Goal: Task Accomplishment & Management: Manage account settings

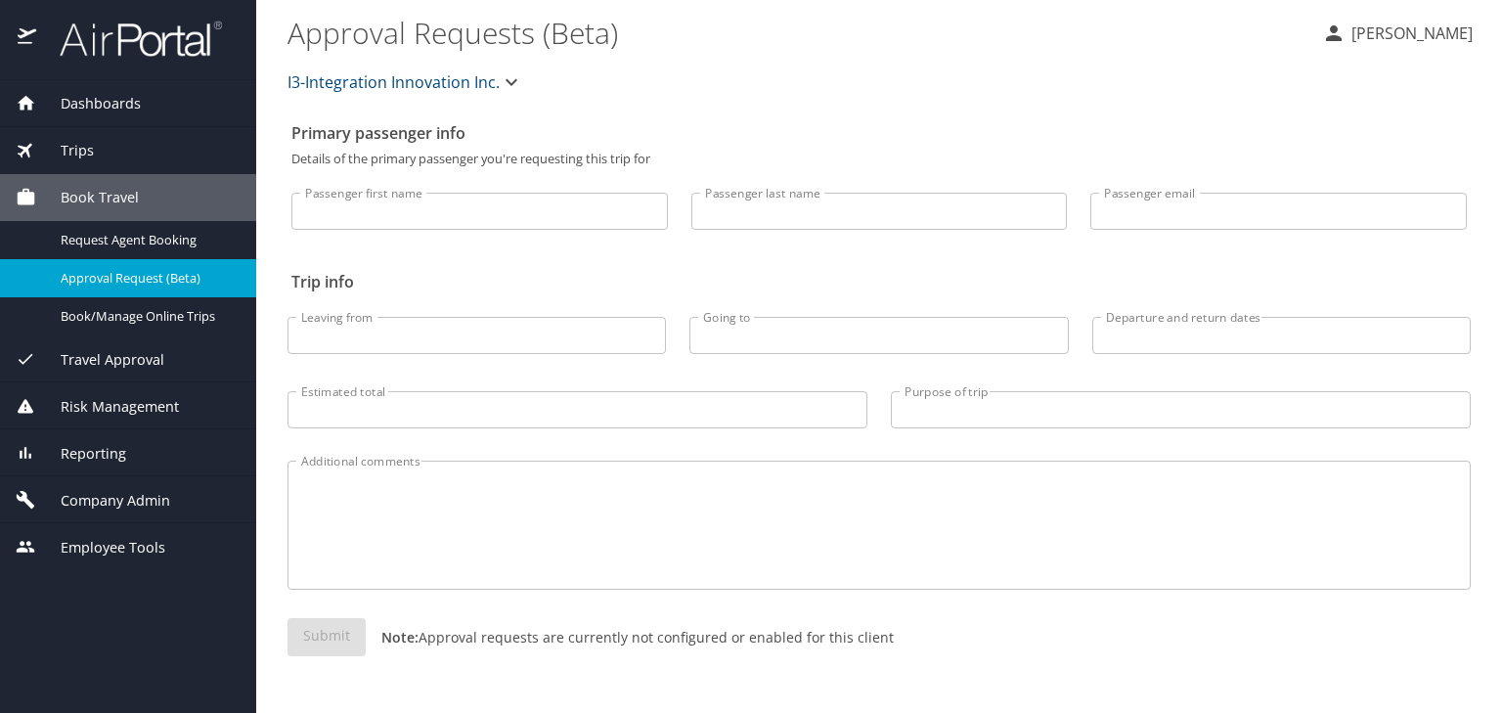
click at [116, 202] on span "Book Travel" at bounding box center [87, 198] width 103 height 22
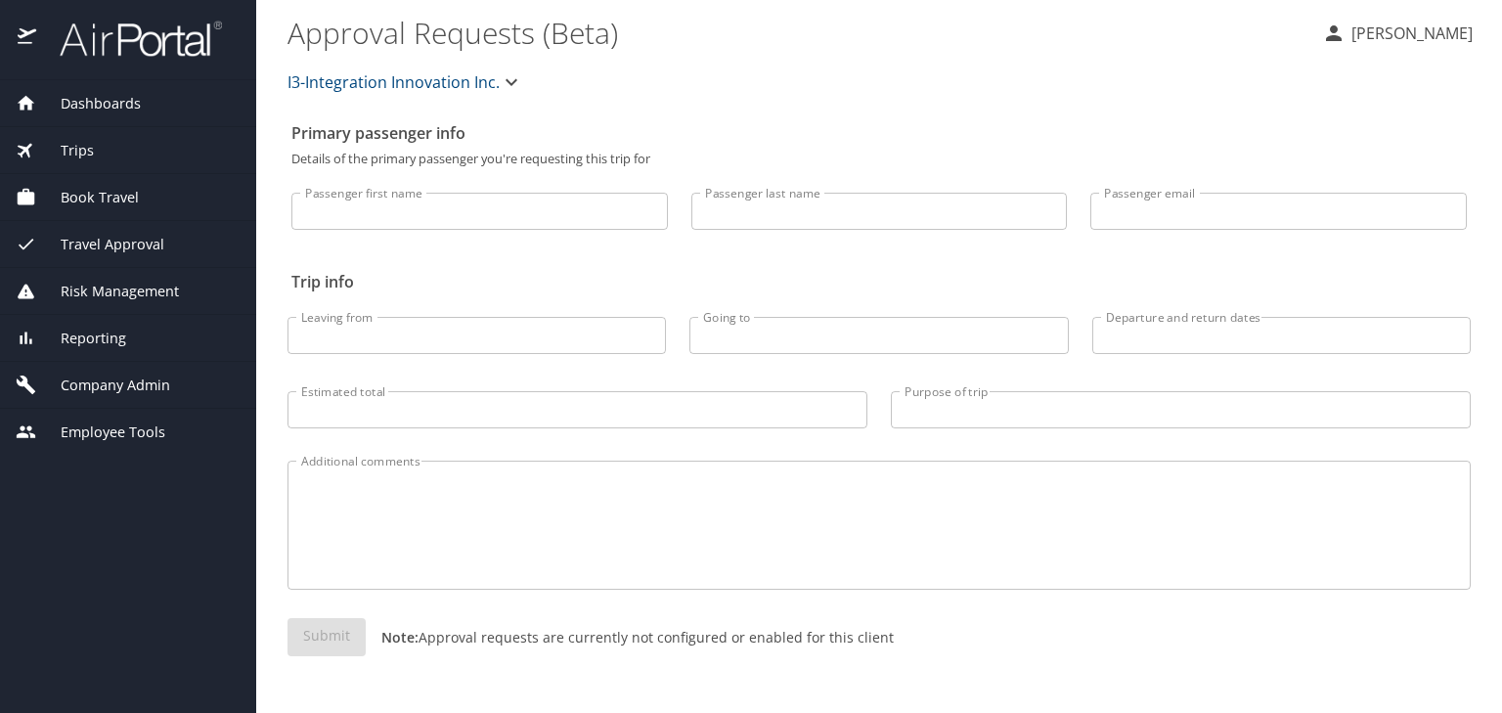
click at [120, 199] on span "Book Travel" at bounding box center [87, 198] width 103 height 22
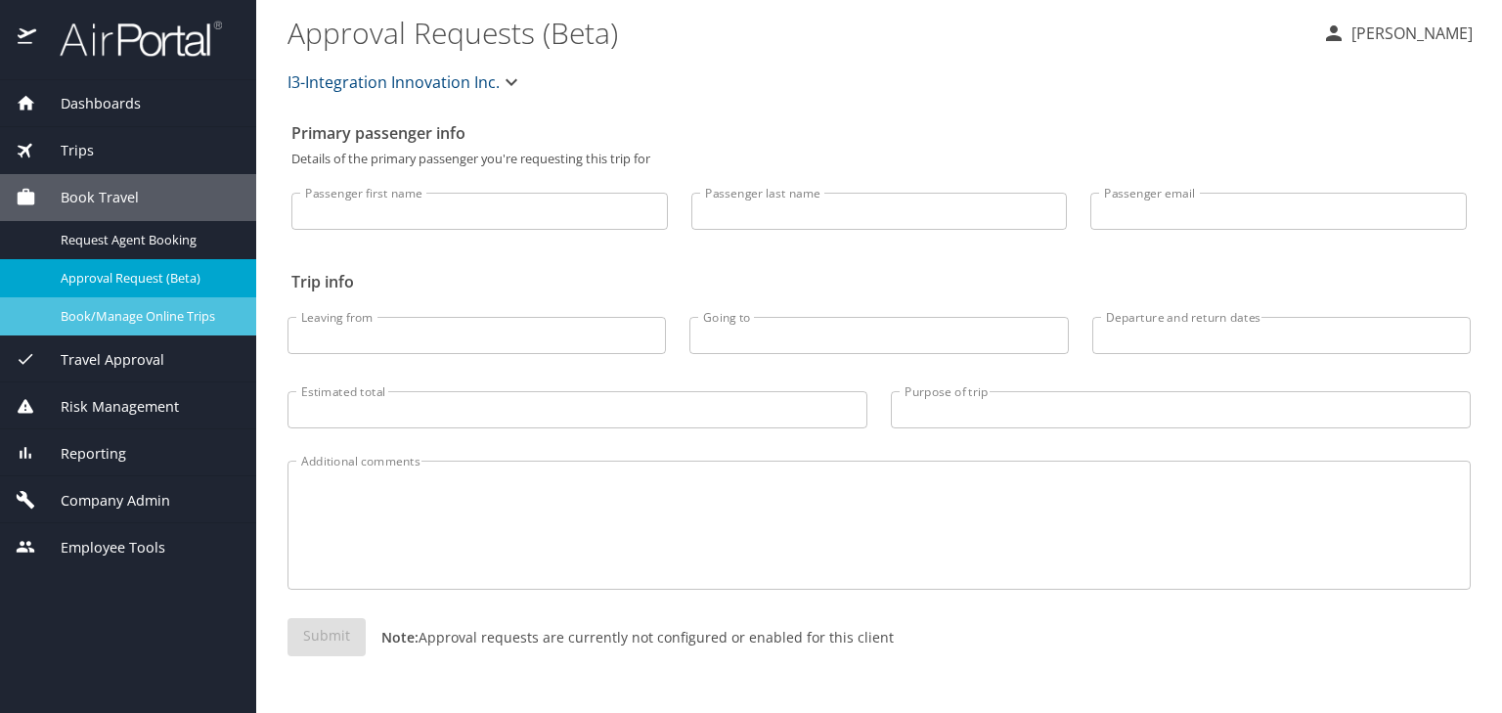
click at [146, 315] on span "Book/Manage Online Trips" at bounding box center [147, 316] width 172 height 19
click at [154, 496] on span "Company Admin" at bounding box center [103, 501] width 134 height 22
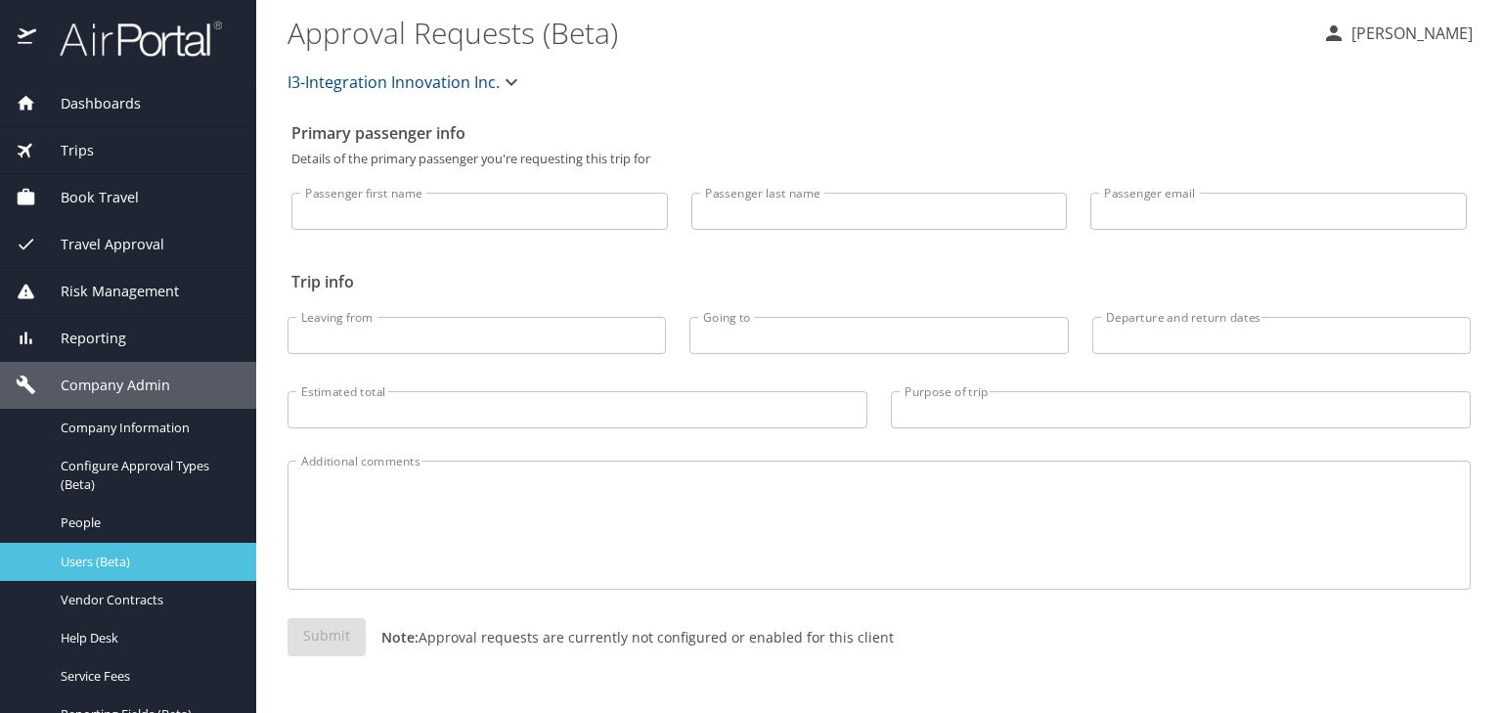
click at [129, 571] on div "Users (Beta)" at bounding box center [128, 562] width 225 height 22
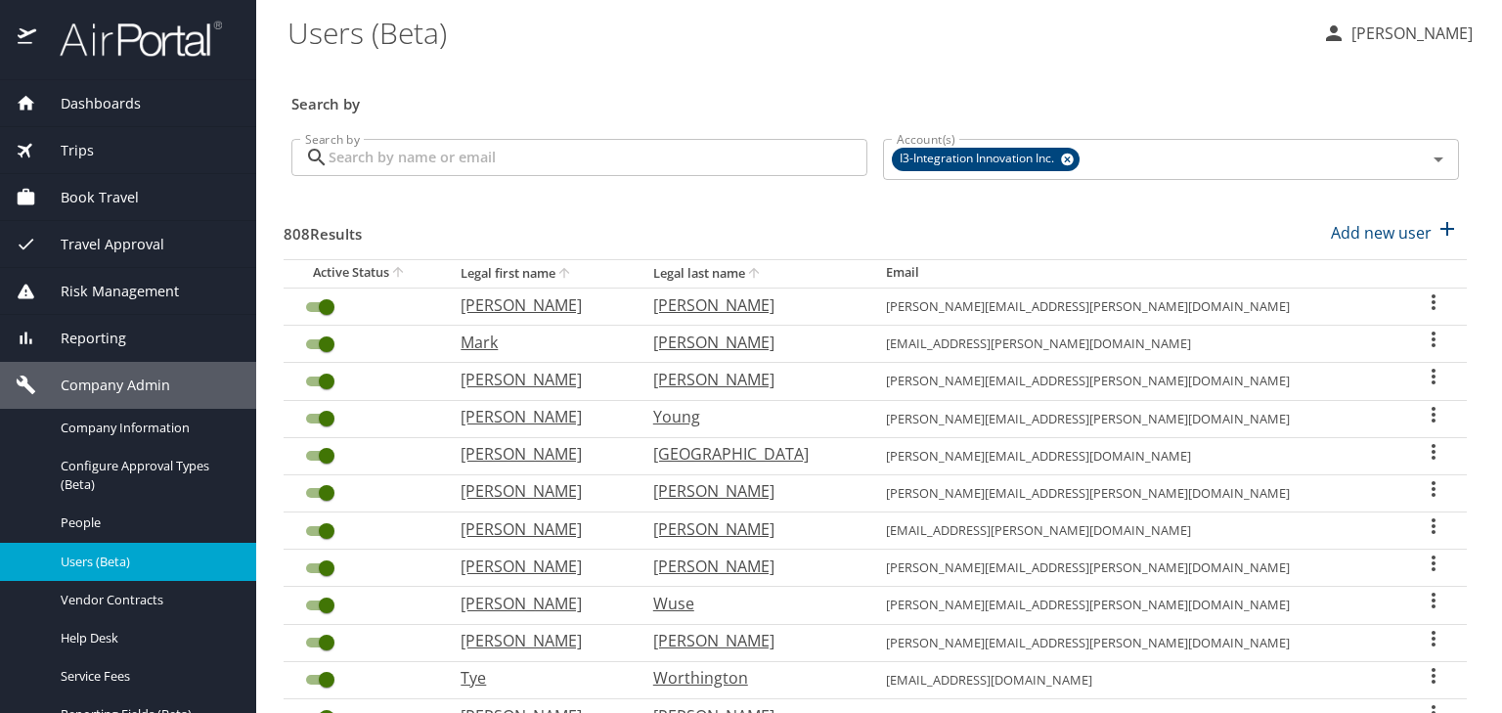
click at [505, 168] on input "Search by" at bounding box center [598, 157] width 539 height 37
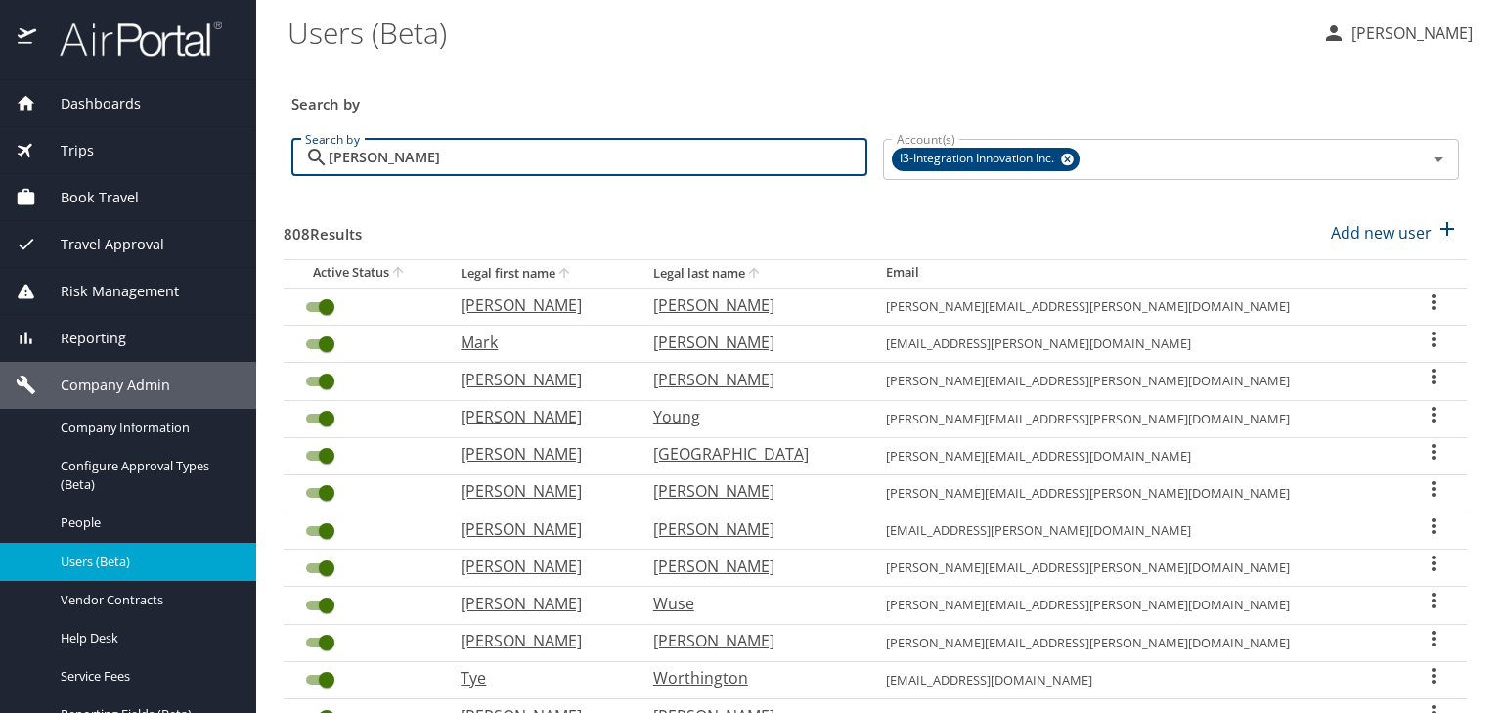
type input "parker"
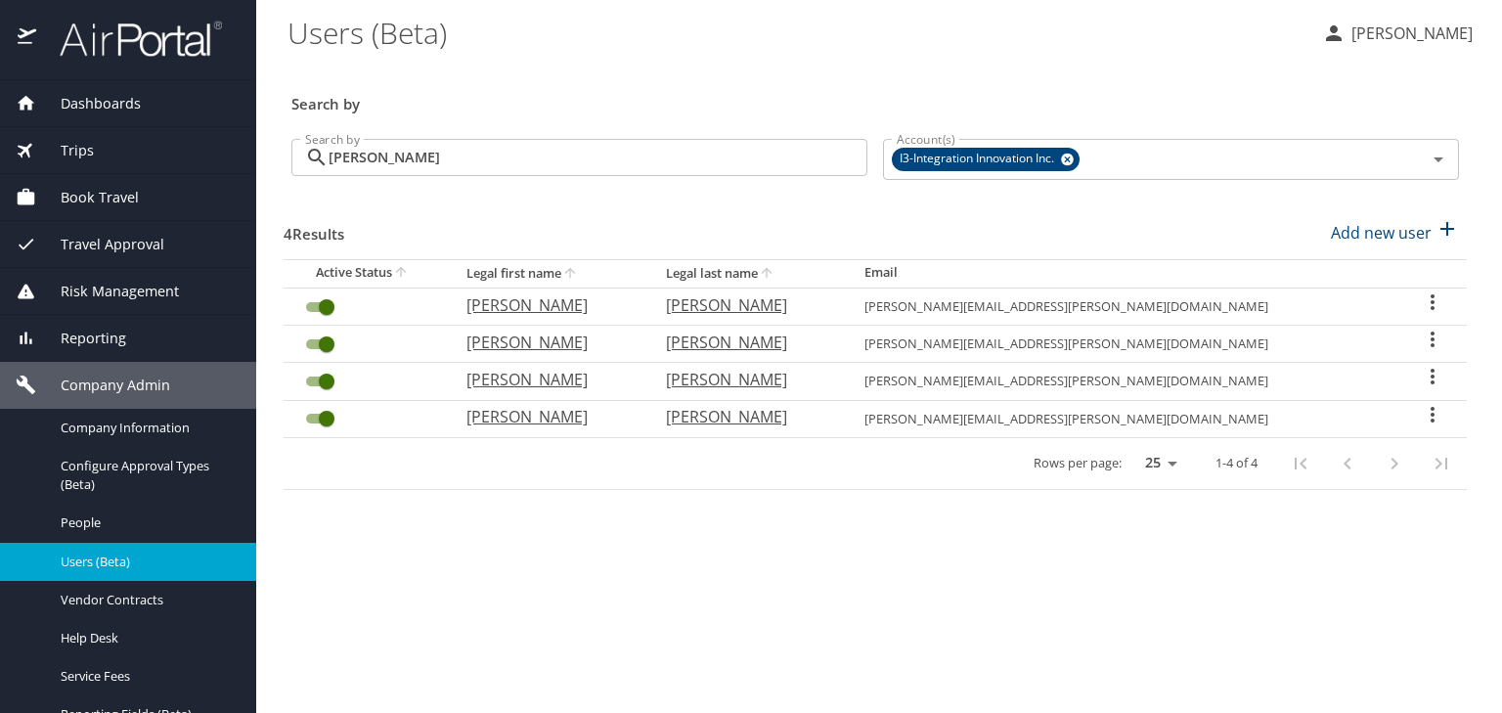
click at [1432, 342] on icon "User Search Table" at bounding box center [1432, 339] width 23 height 23
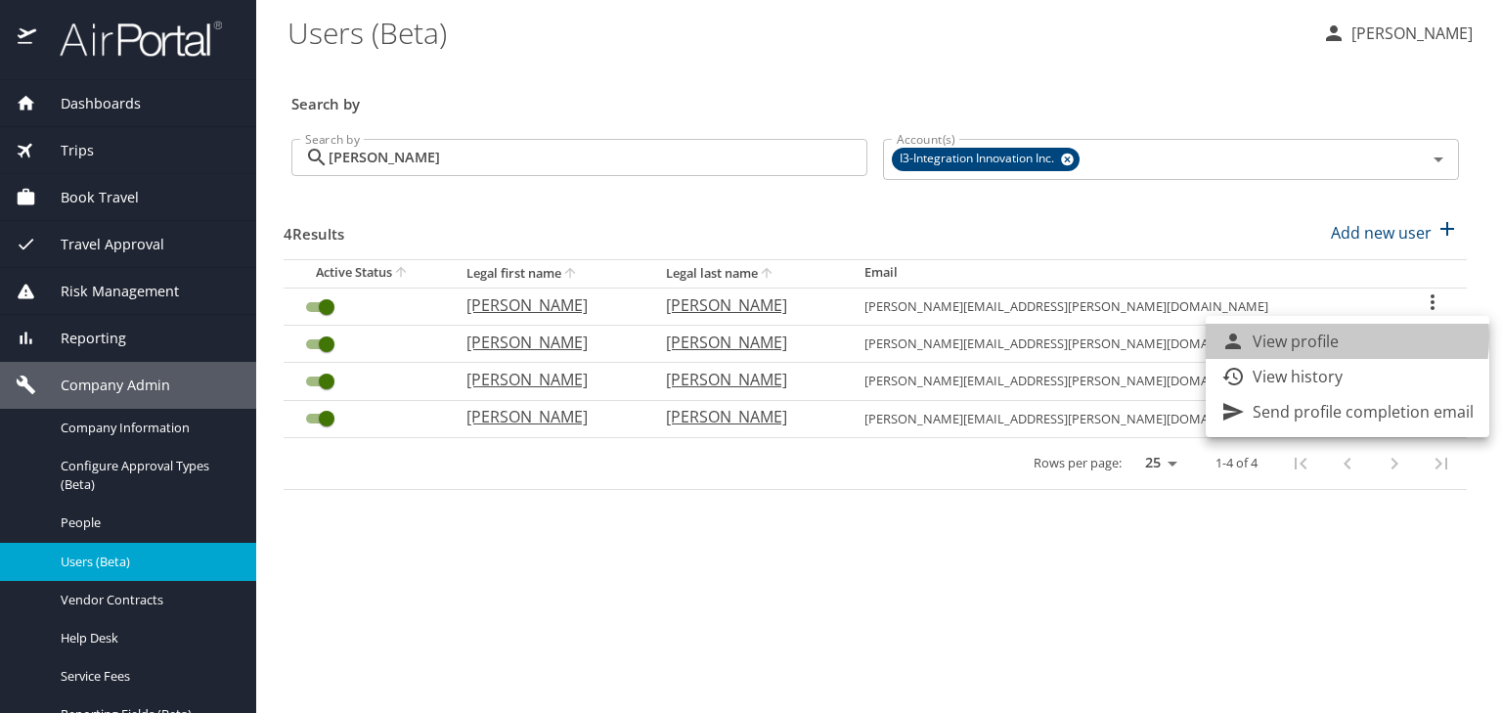
click at [1313, 336] on p "View profile" at bounding box center [1296, 341] width 86 height 23
select select "US"
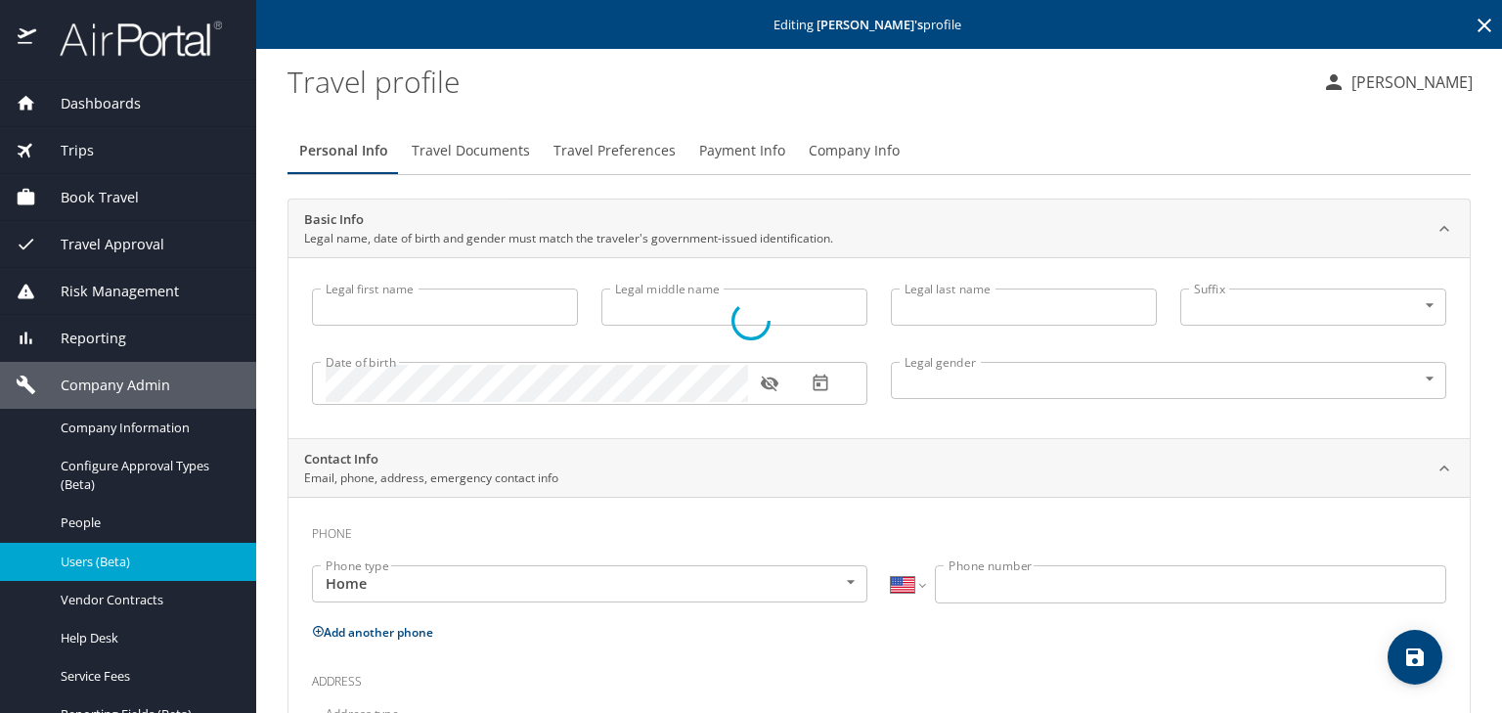
type input "Michael"
type input "Anthony"
type input "Parker"
type input "Male"
type input "Janice"
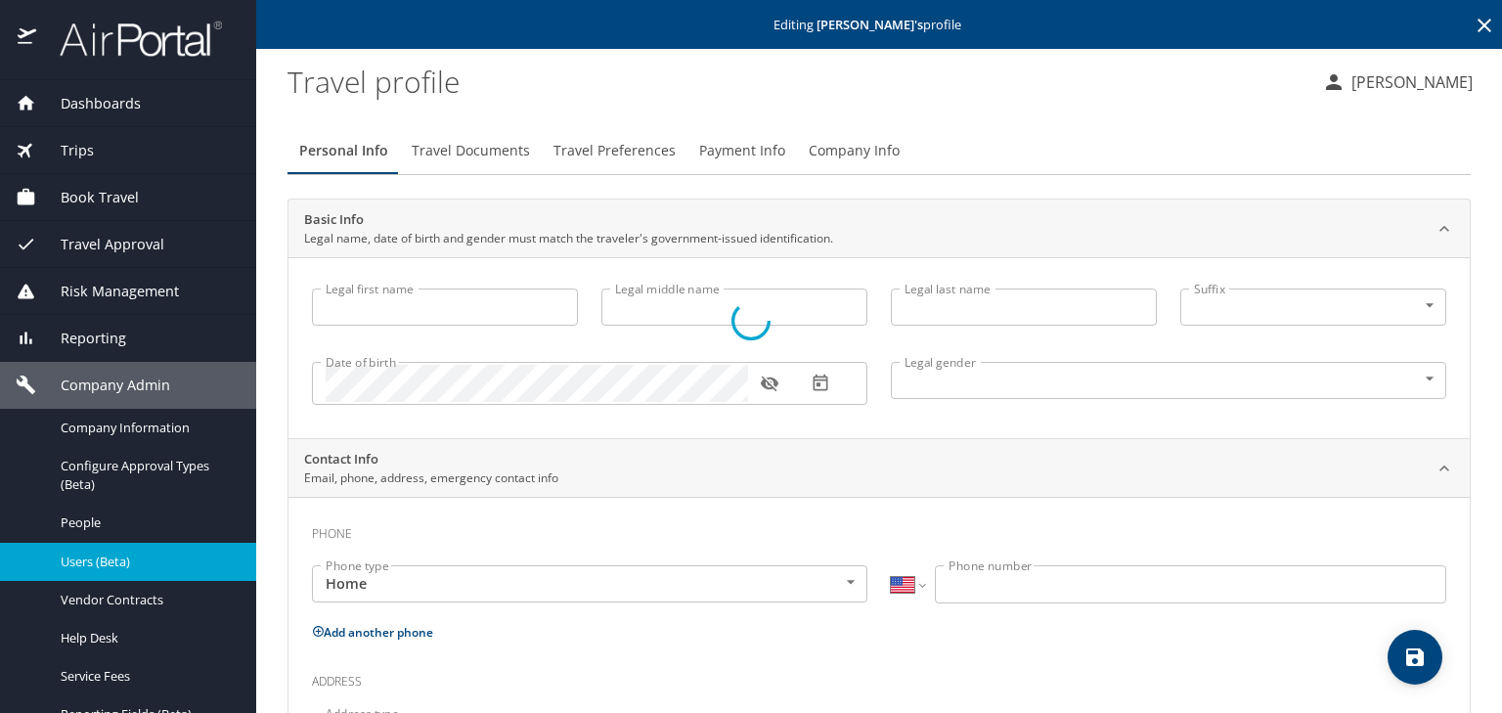
type input "Parker"
select select "BE"
type input "053 74 77 12"
select select "US"
select select "BE"
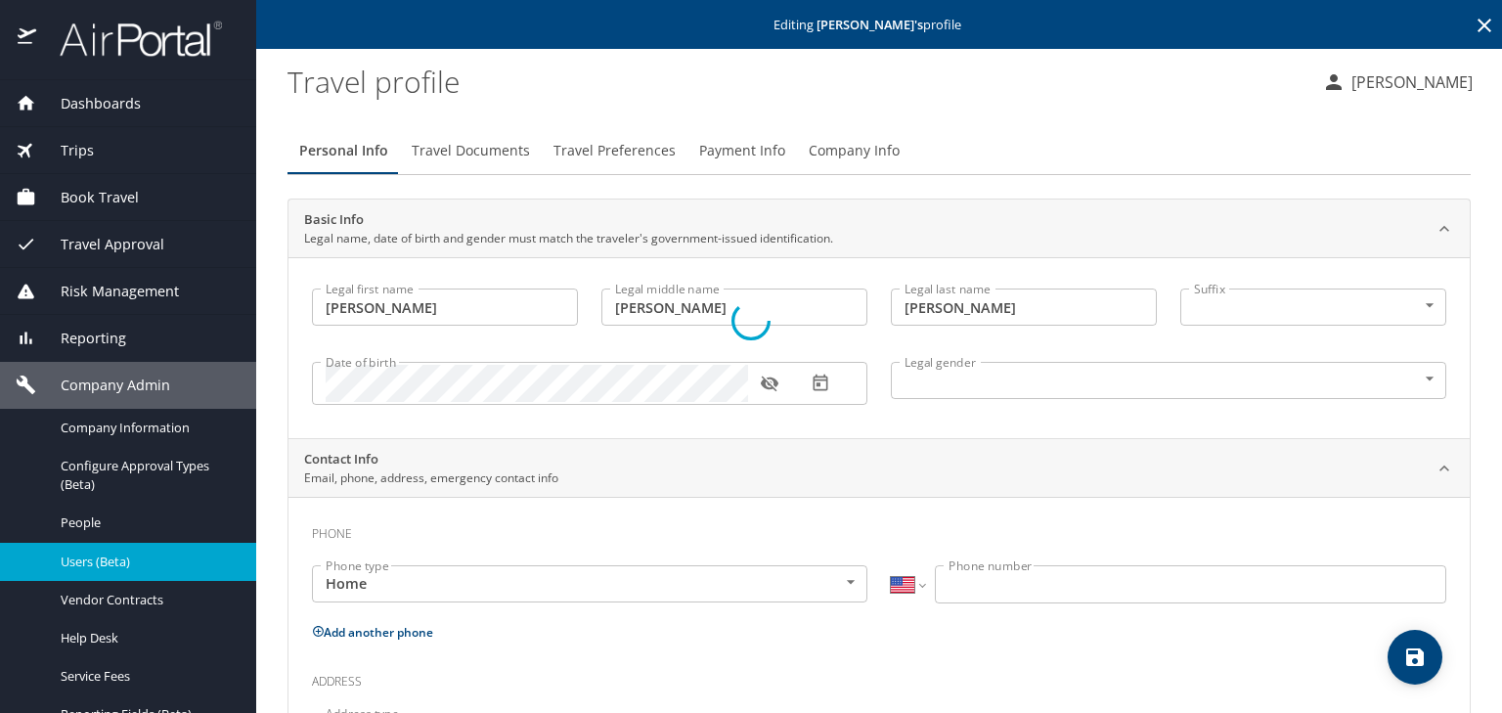
select select "BE"
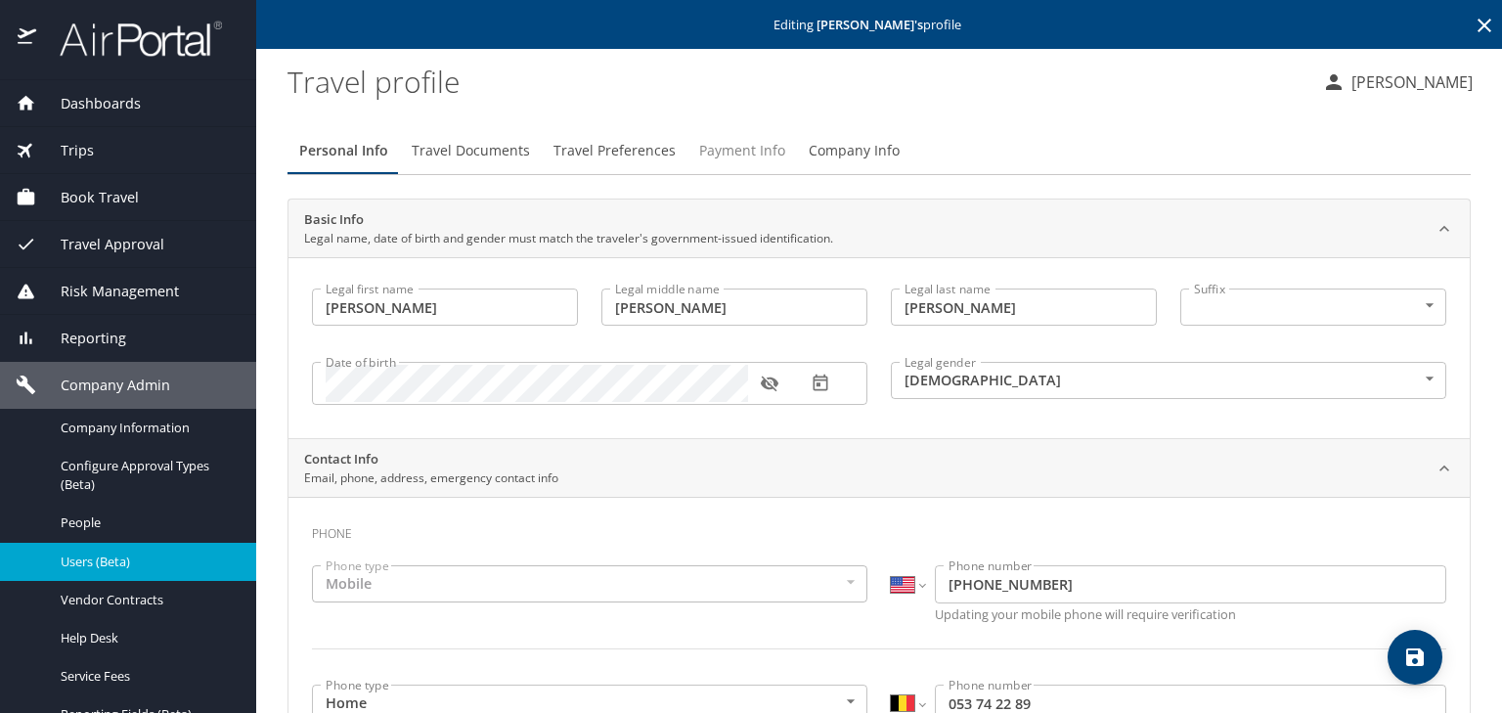
click at [755, 152] on span "Payment Info" at bounding box center [742, 151] width 86 height 24
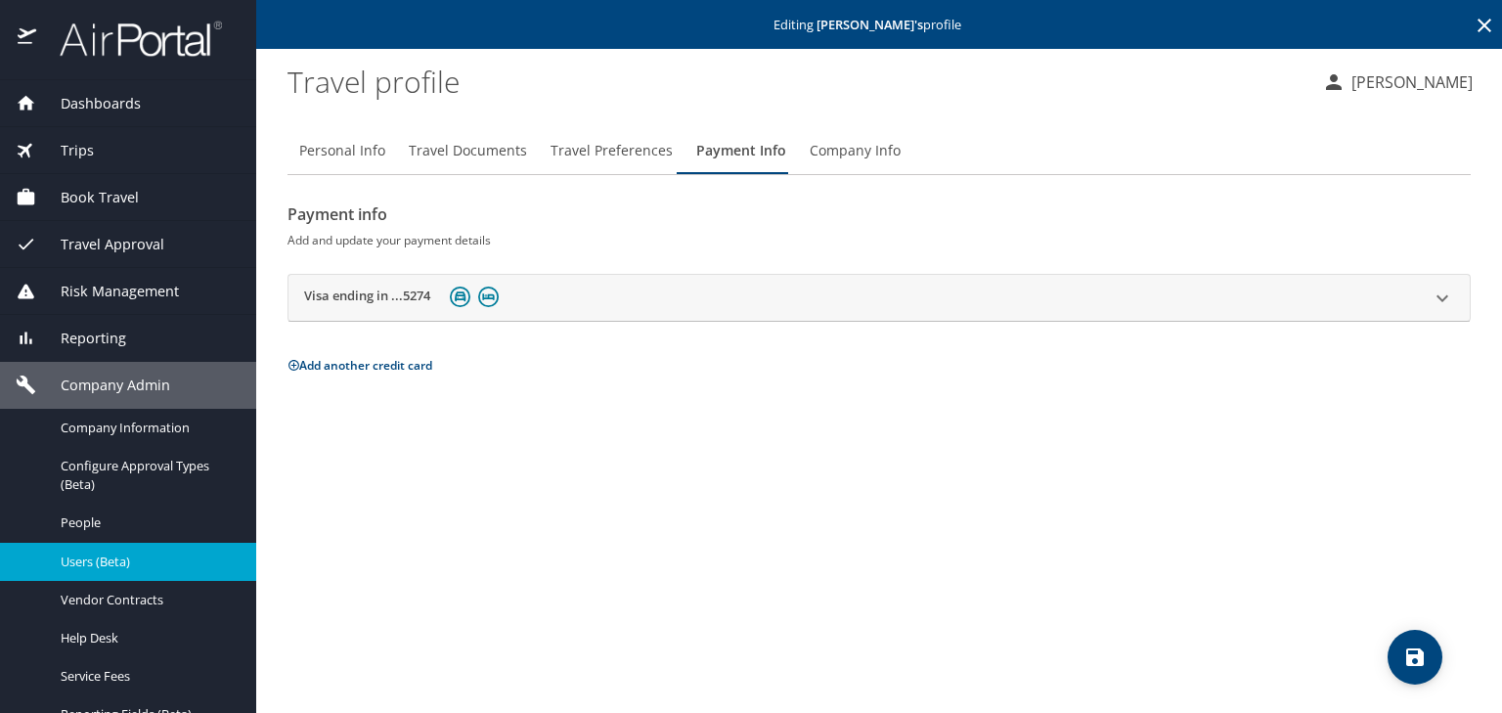
click at [128, 565] on span "Users (Beta)" at bounding box center [147, 562] width 172 height 19
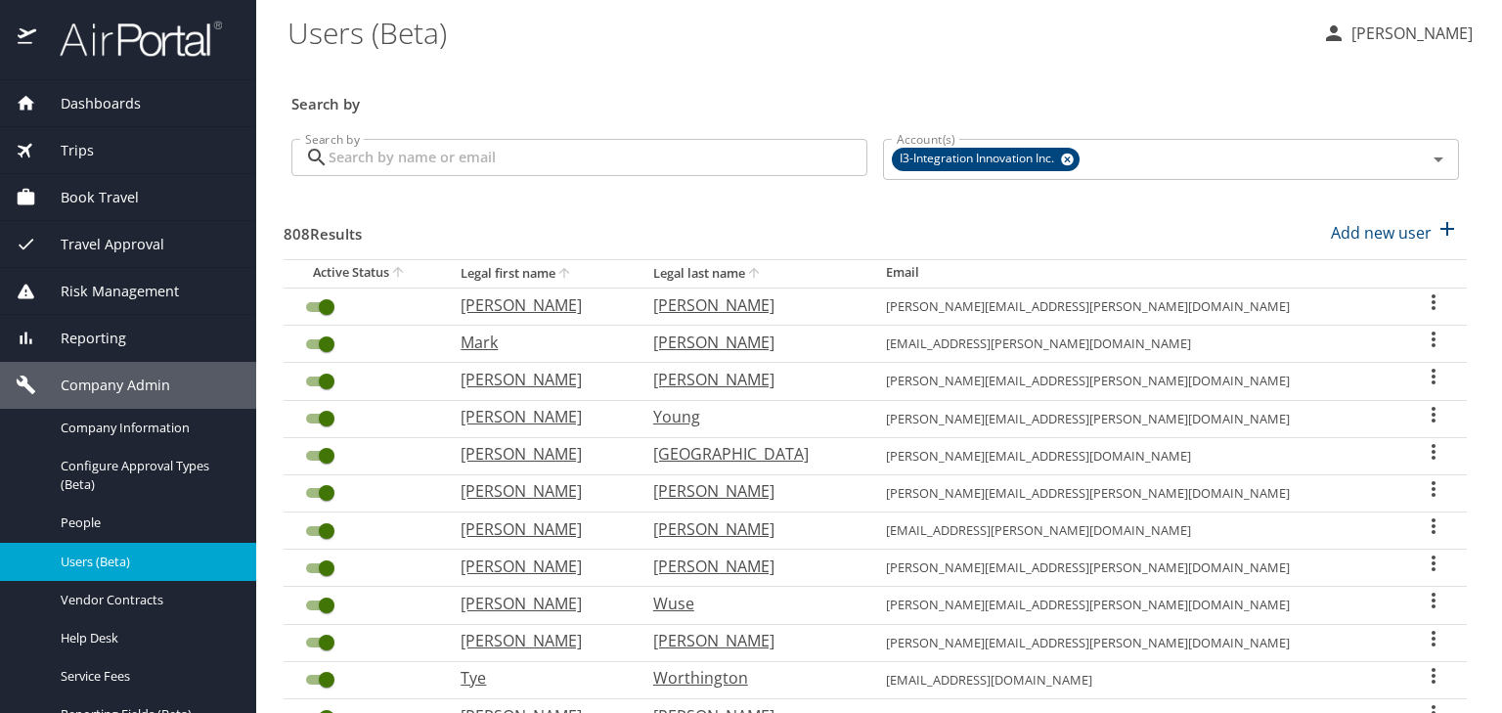
click at [440, 155] on input "Search by" at bounding box center [598, 157] width 539 height 37
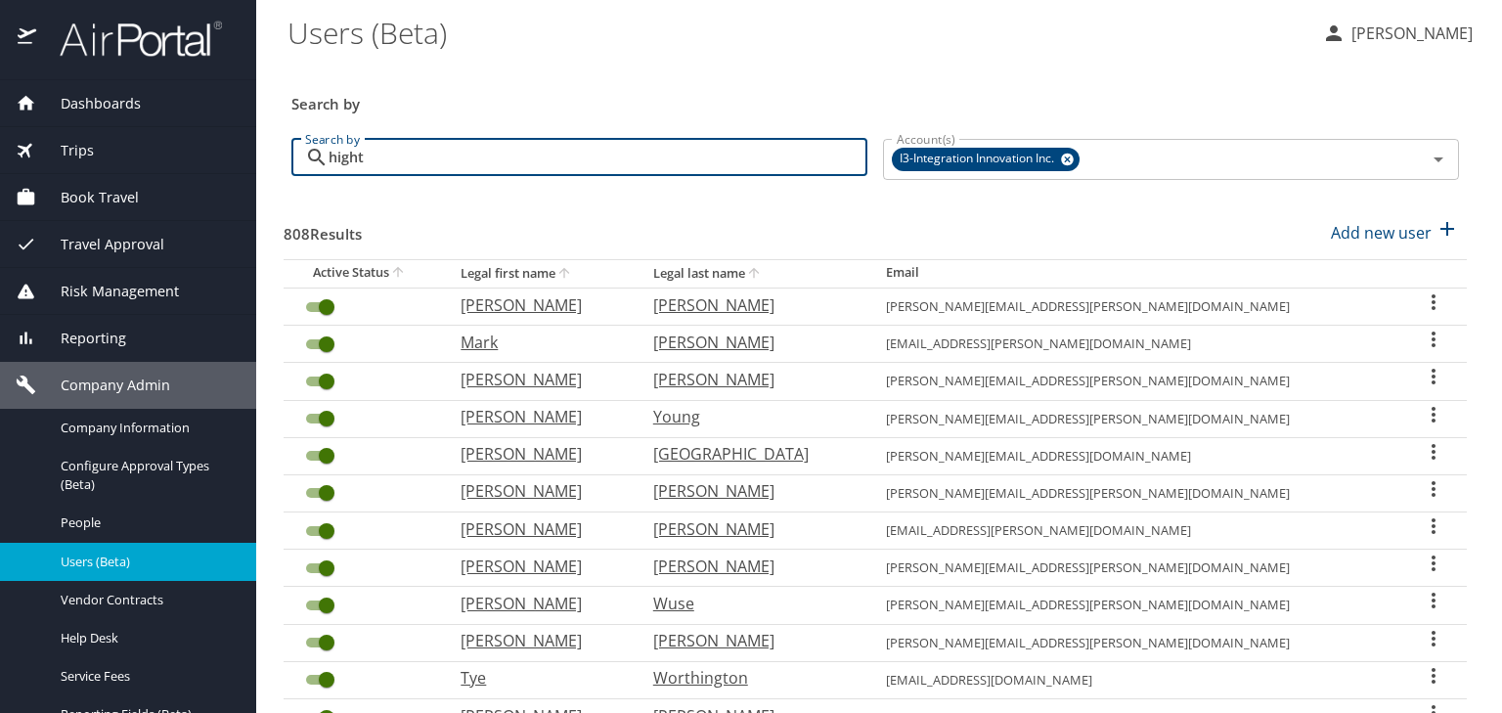
type input "hight"
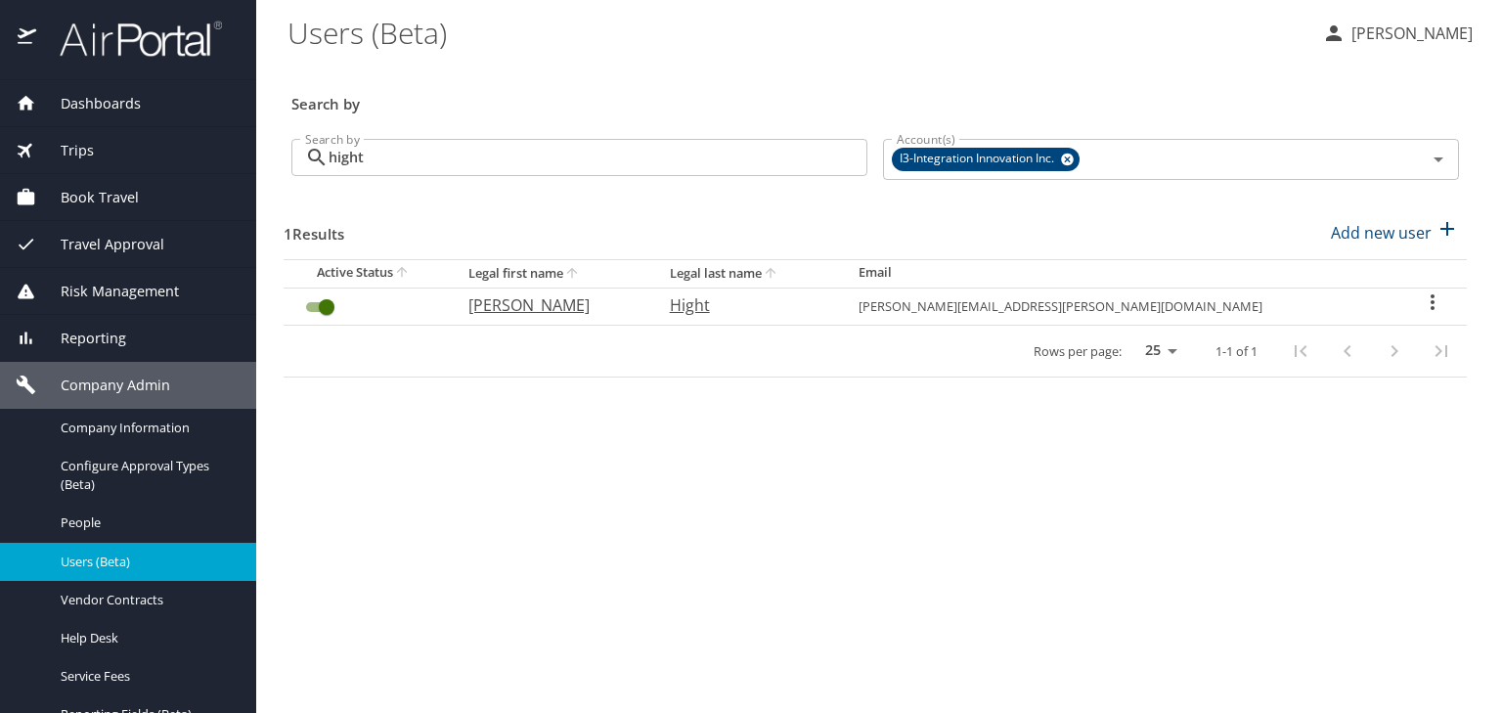
click at [1431, 296] on icon "User Search Table" at bounding box center [1433, 302] width 4 height 16
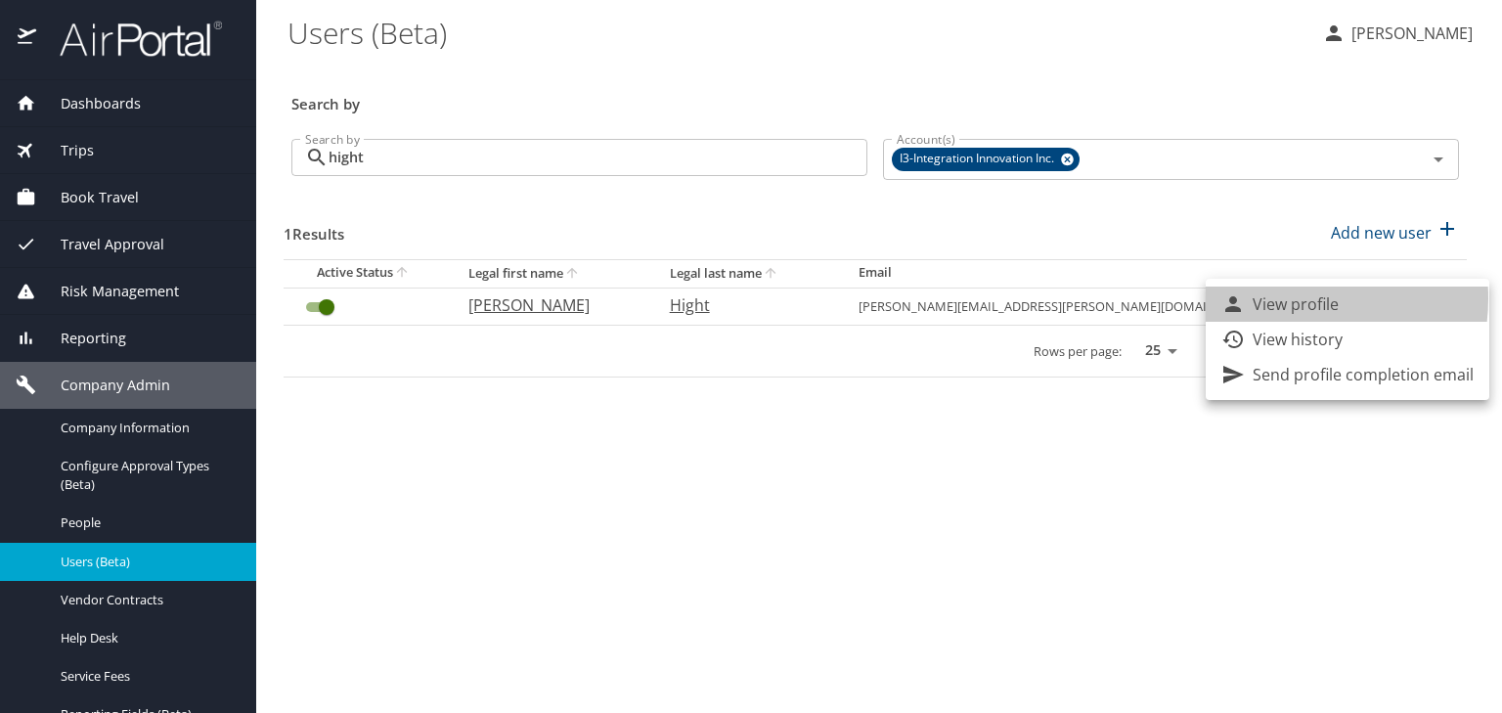
click at [1279, 298] on p "View profile" at bounding box center [1296, 303] width 86 height 23
select select "US"
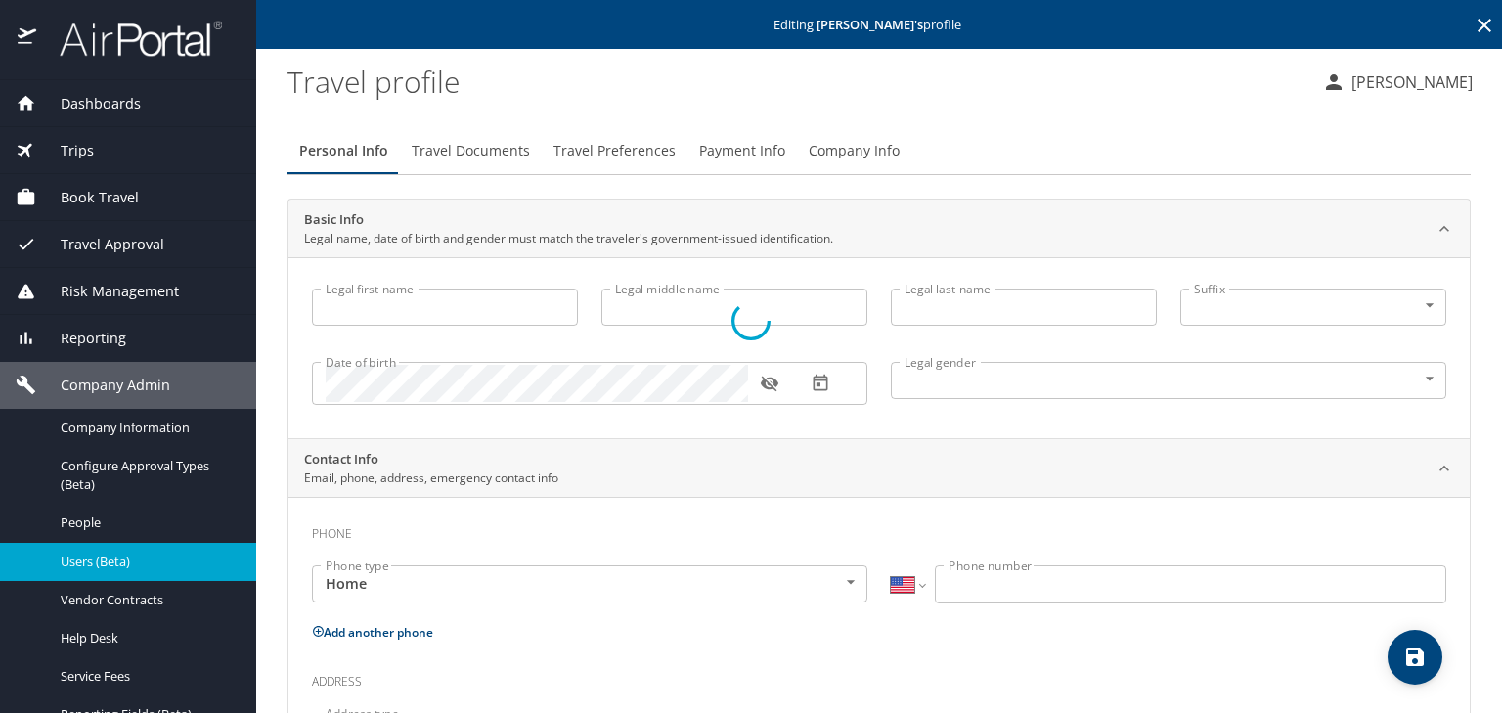
type input "Travis"
type input "Elliott"
type input "Hight"
type input "Male"
type input "Kristen"
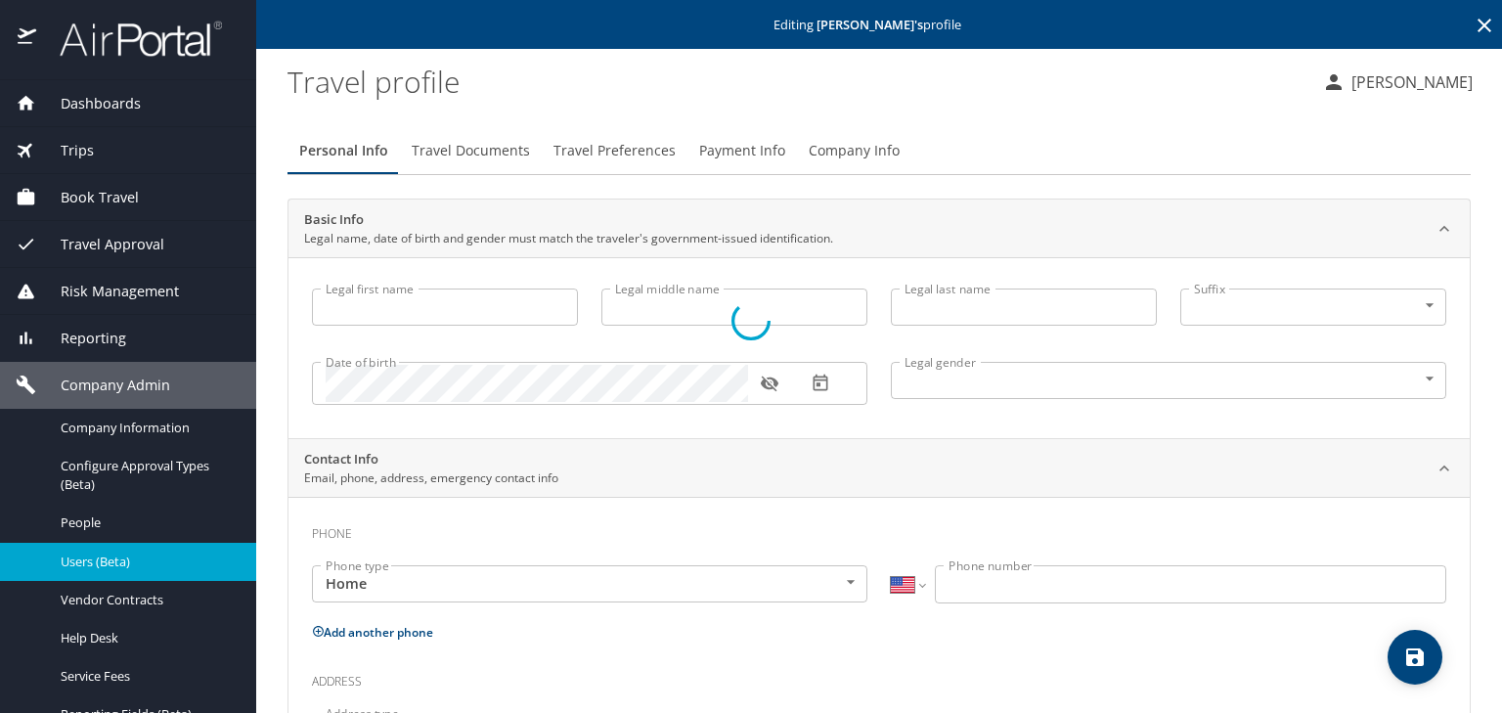
type input "Hight"
select select "UG"
type input "6421211"
type input "United States of America"
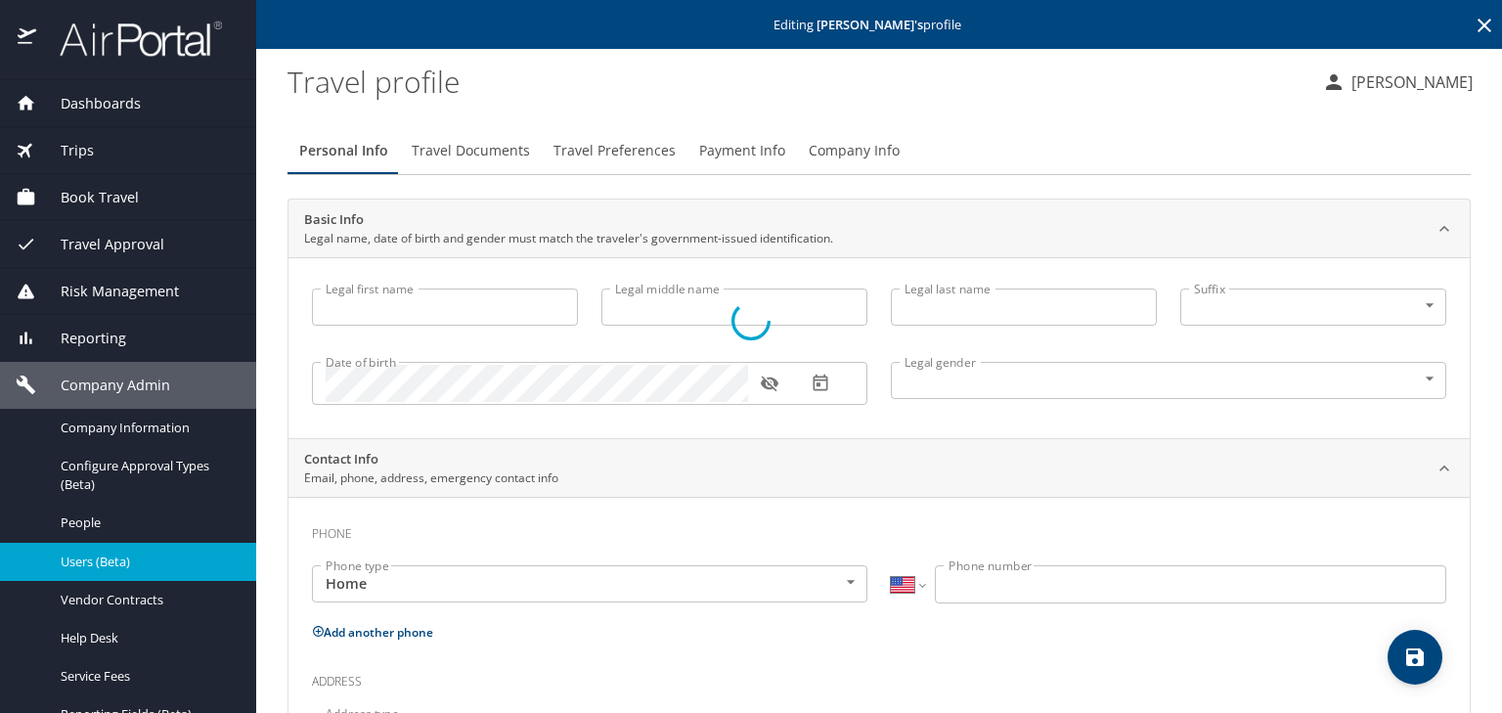
type input "Alabama"
select select "US"
select select "UG"
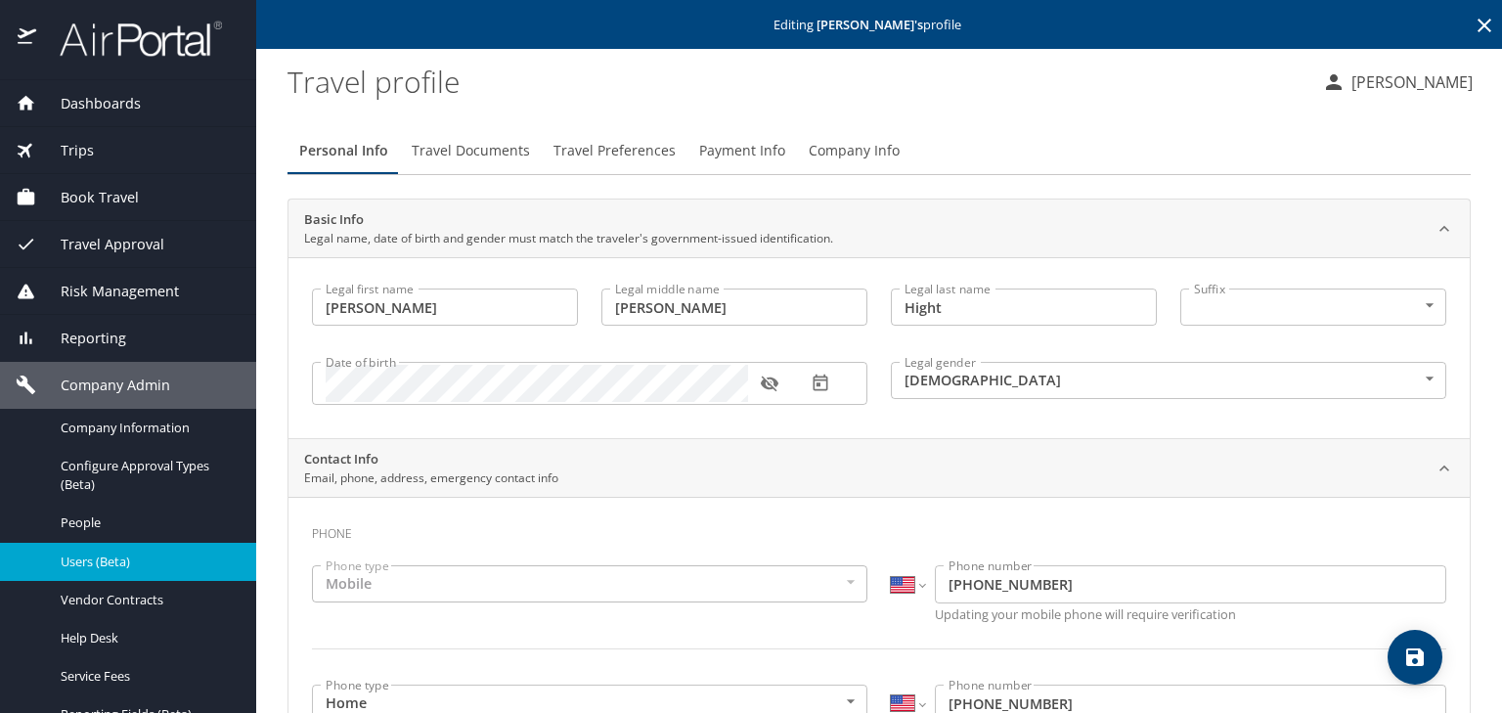
click at [734, 150] on span "Payment Info" at bounding box center [742, 151] width 86 height 24
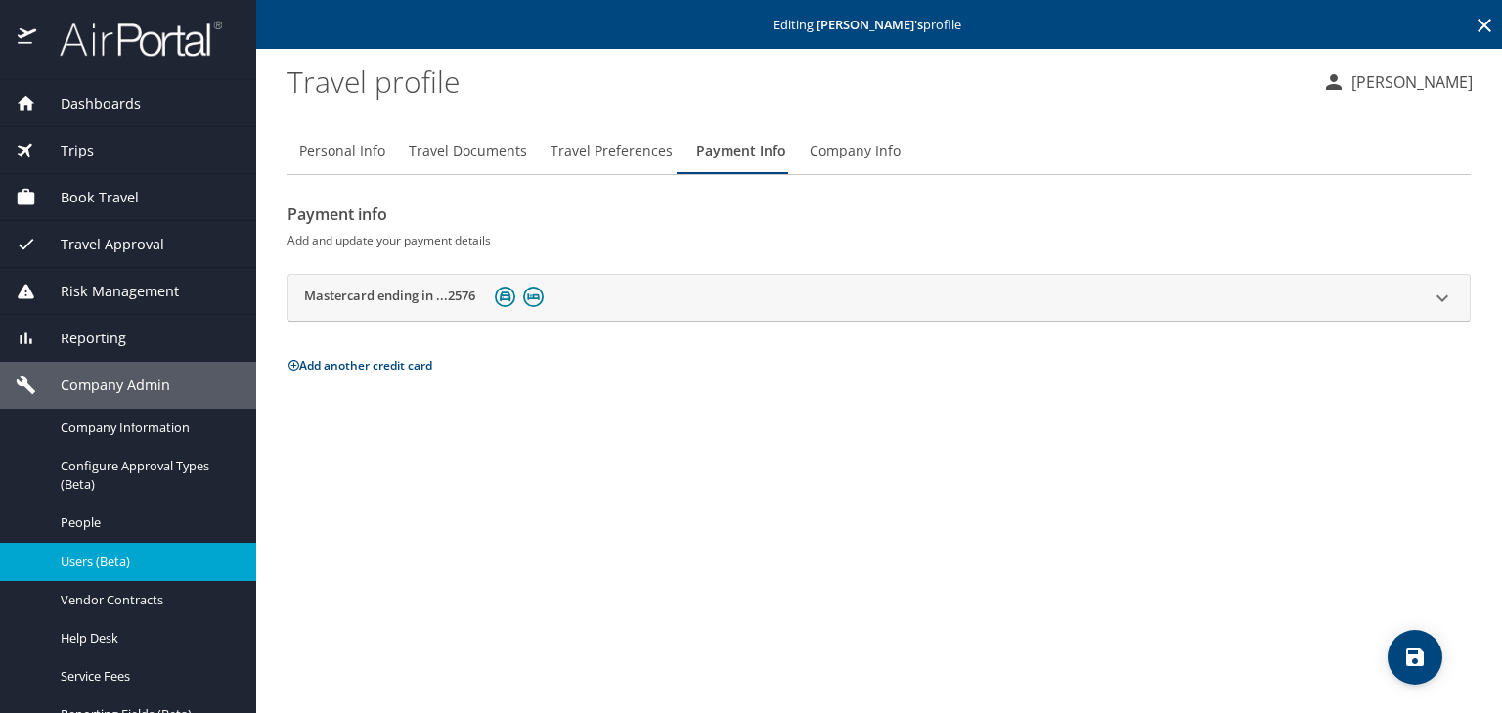
click at [158, 553] on span "Users (Beta)" at bounding box center [147, 562] width 172 height 19
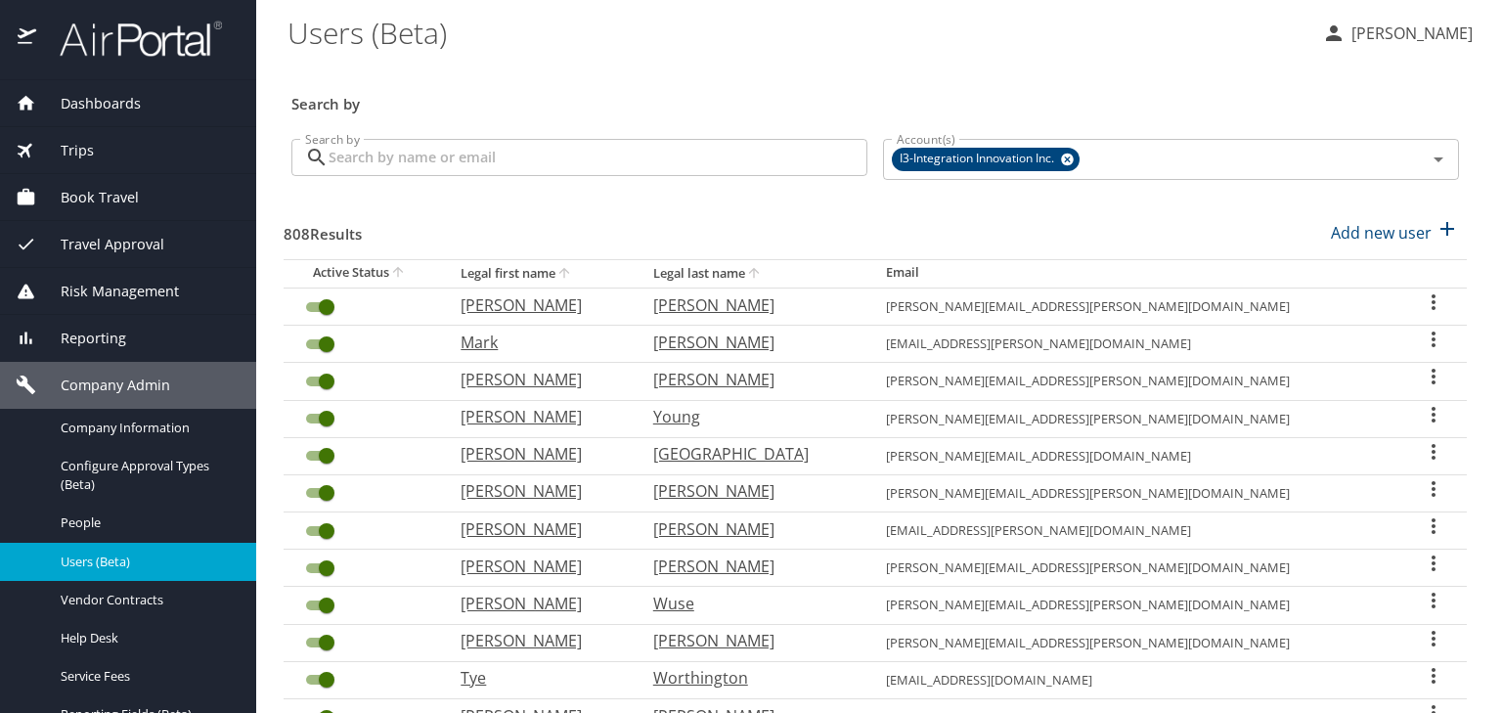
click at [429, 149] on input "Search by" at bounding box center [598, 157] width 539 height 37
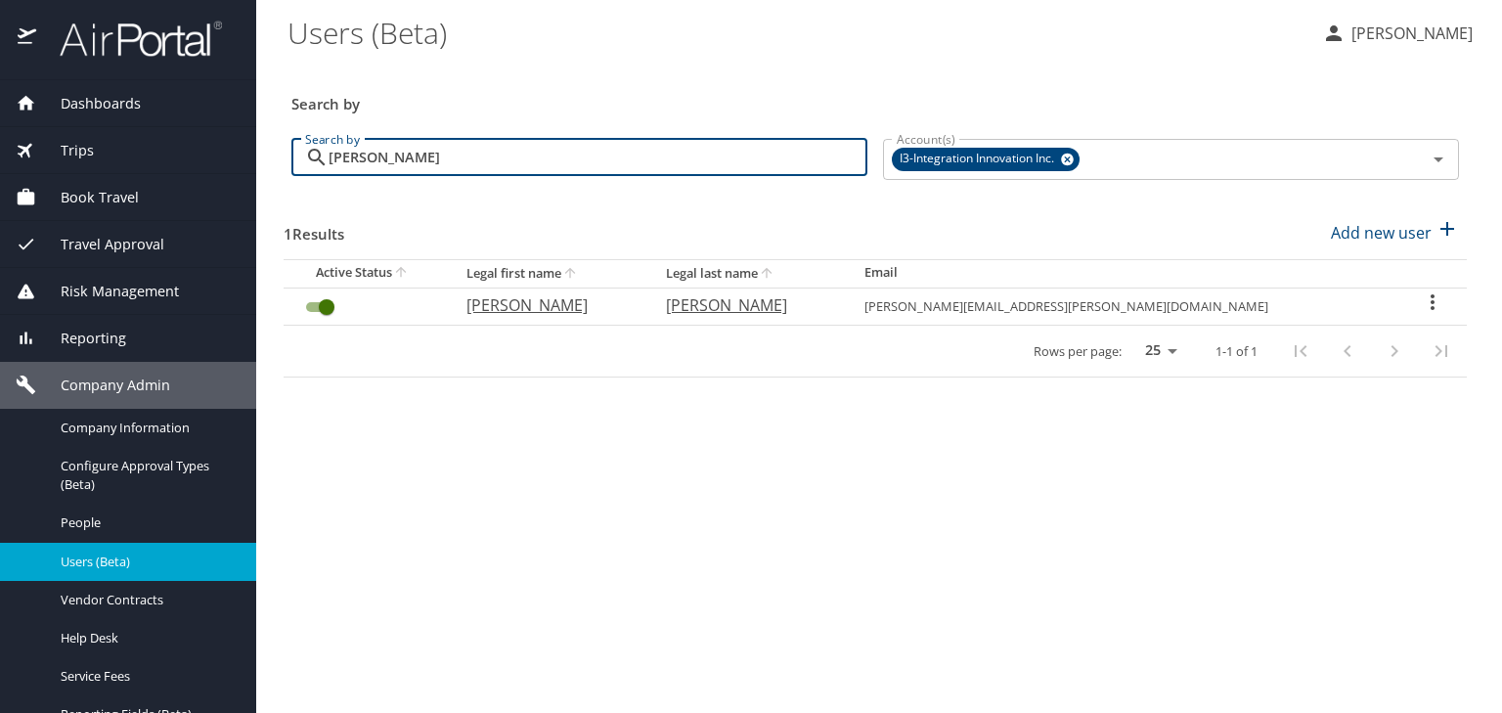
type input "cline"
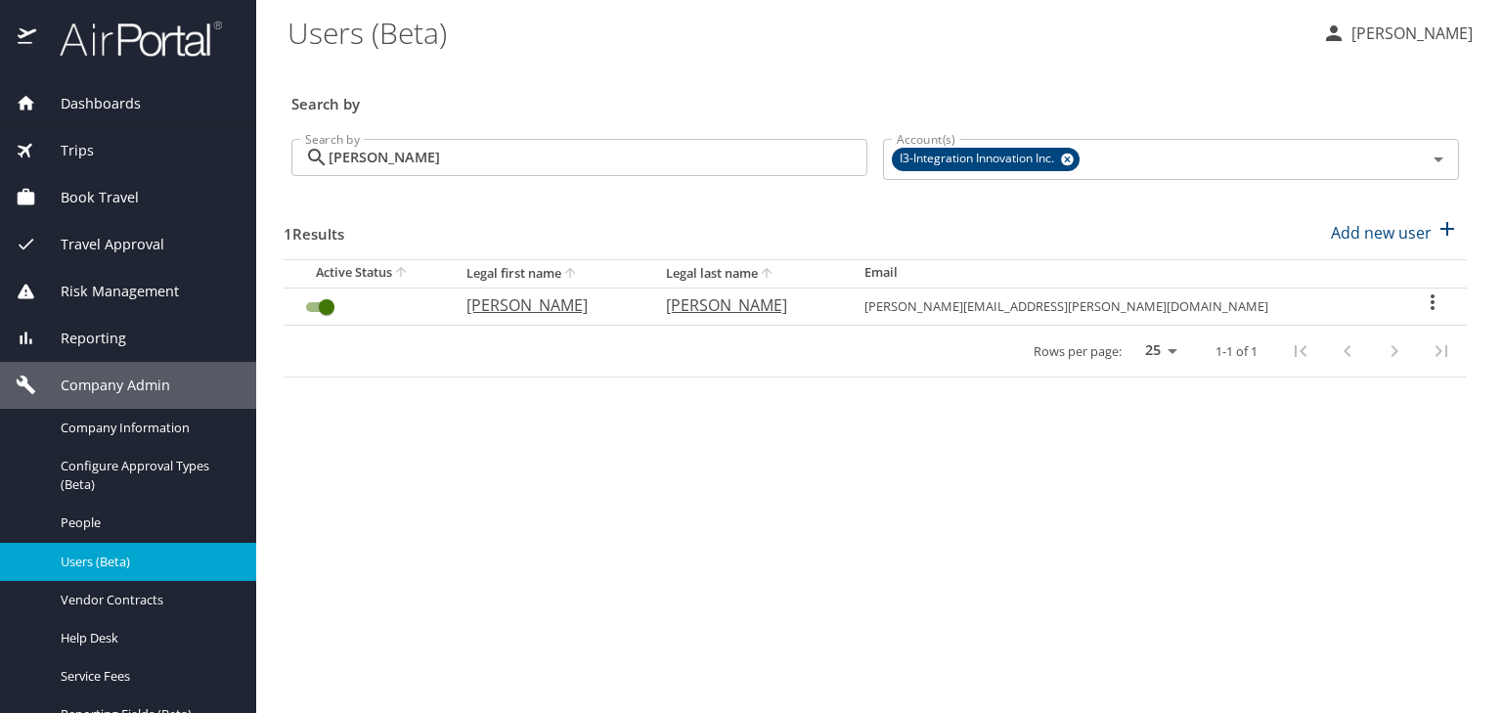
click at [1421, 290] on icon "User Search Table" at bounding box center [1432, 301] width 23 height 23
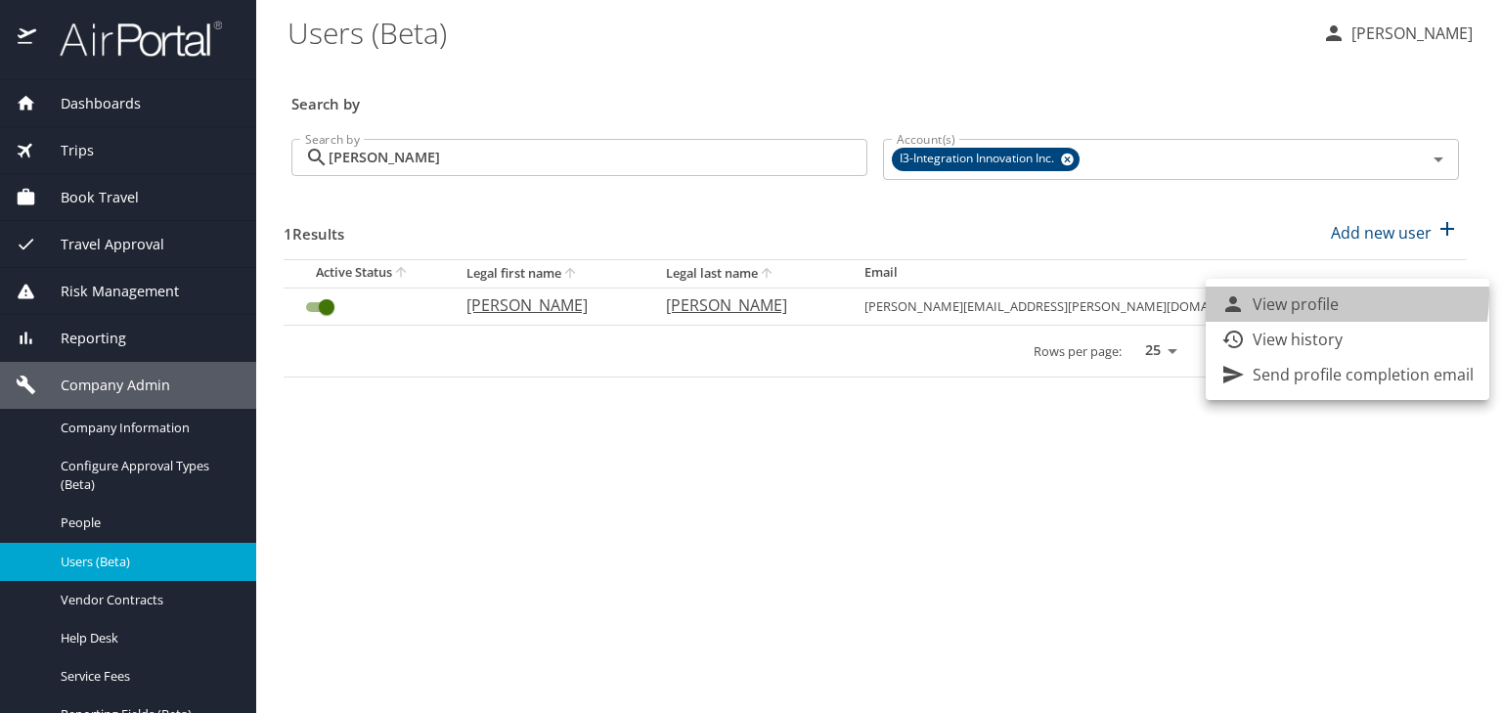
click at [1303, 295] on p "View profile" at bounding box center [1296, 303] width 86 height 23
select select "US"
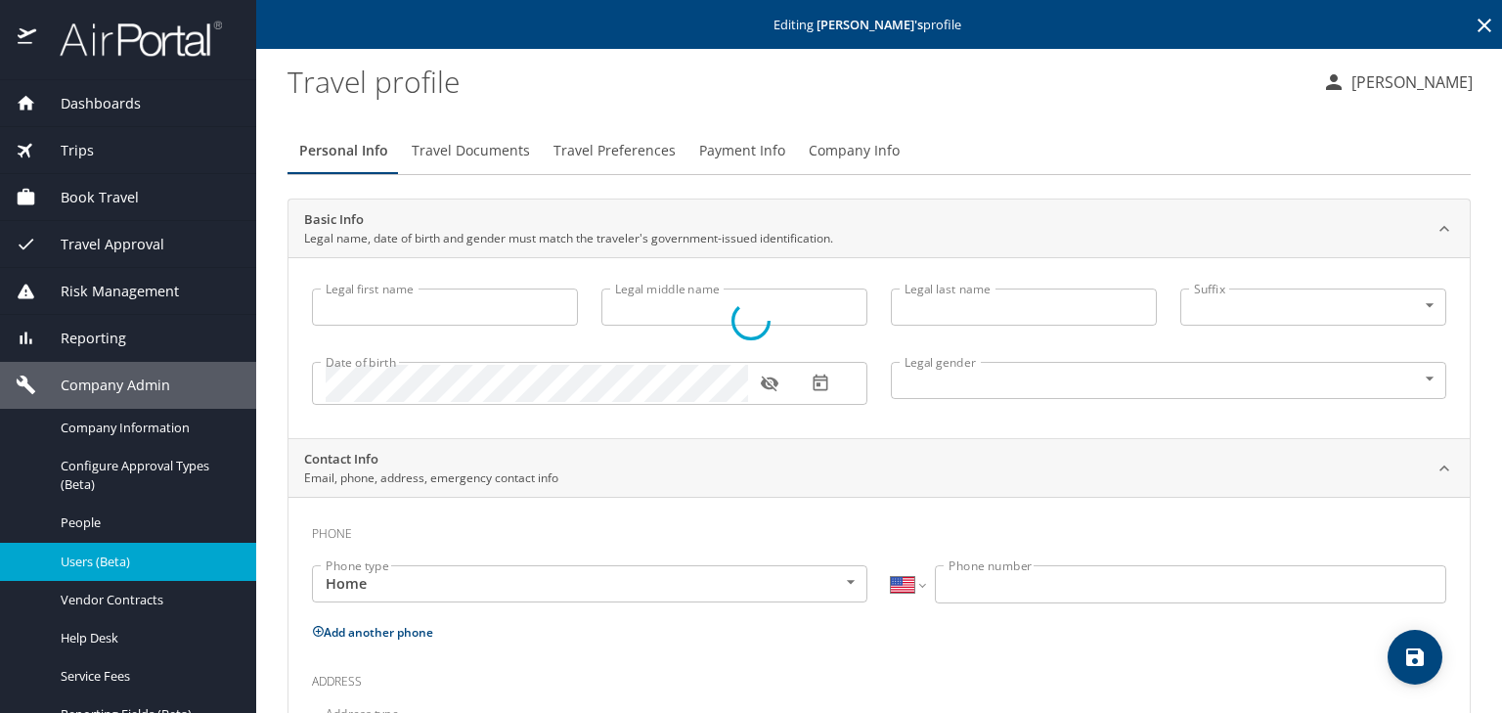
type input "Catherine"
type input "Elizabeth"
type input "Cline"
type input "Female"
type input "Jarrett"
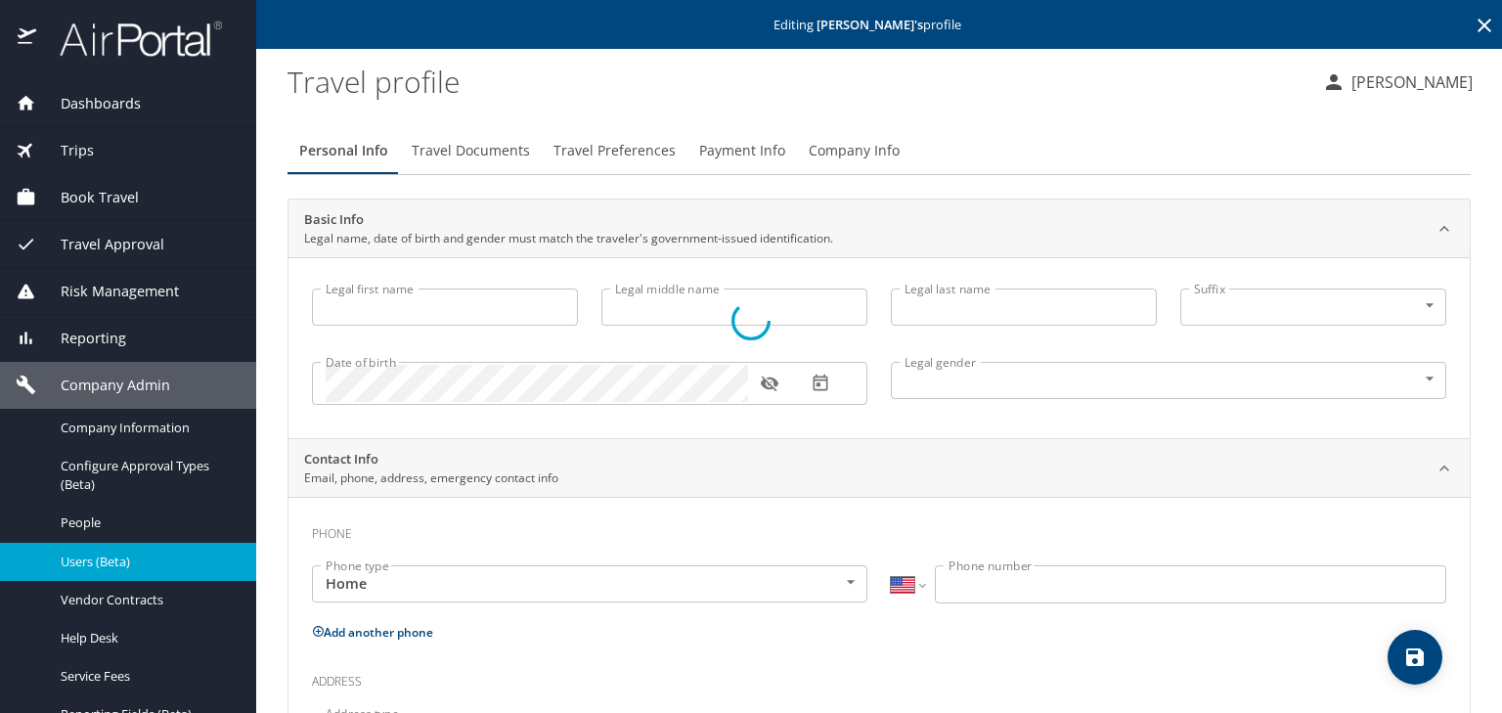
type input "Sanford"
type input "(256) 996-5682"
type input "United States of America"
type input "Alabama"
select select "US"
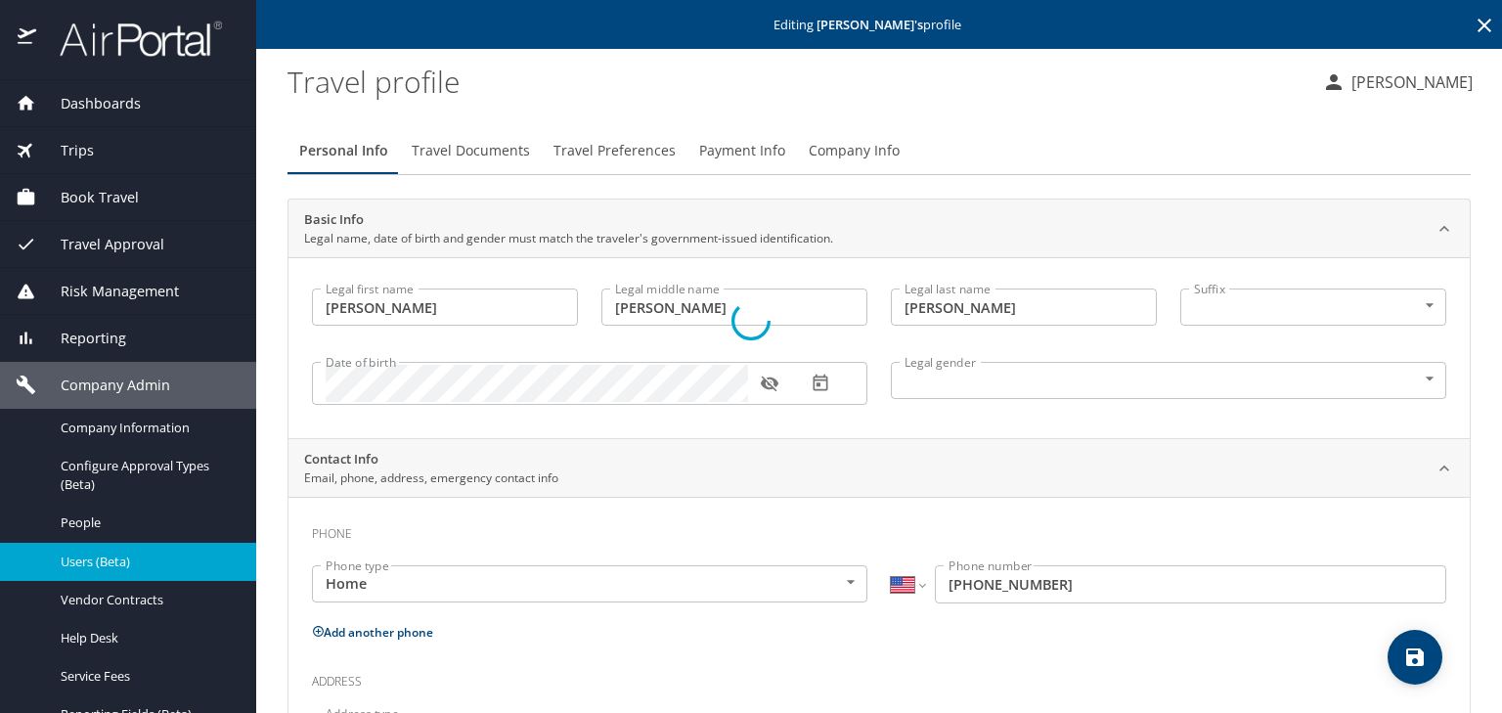
select select "US"
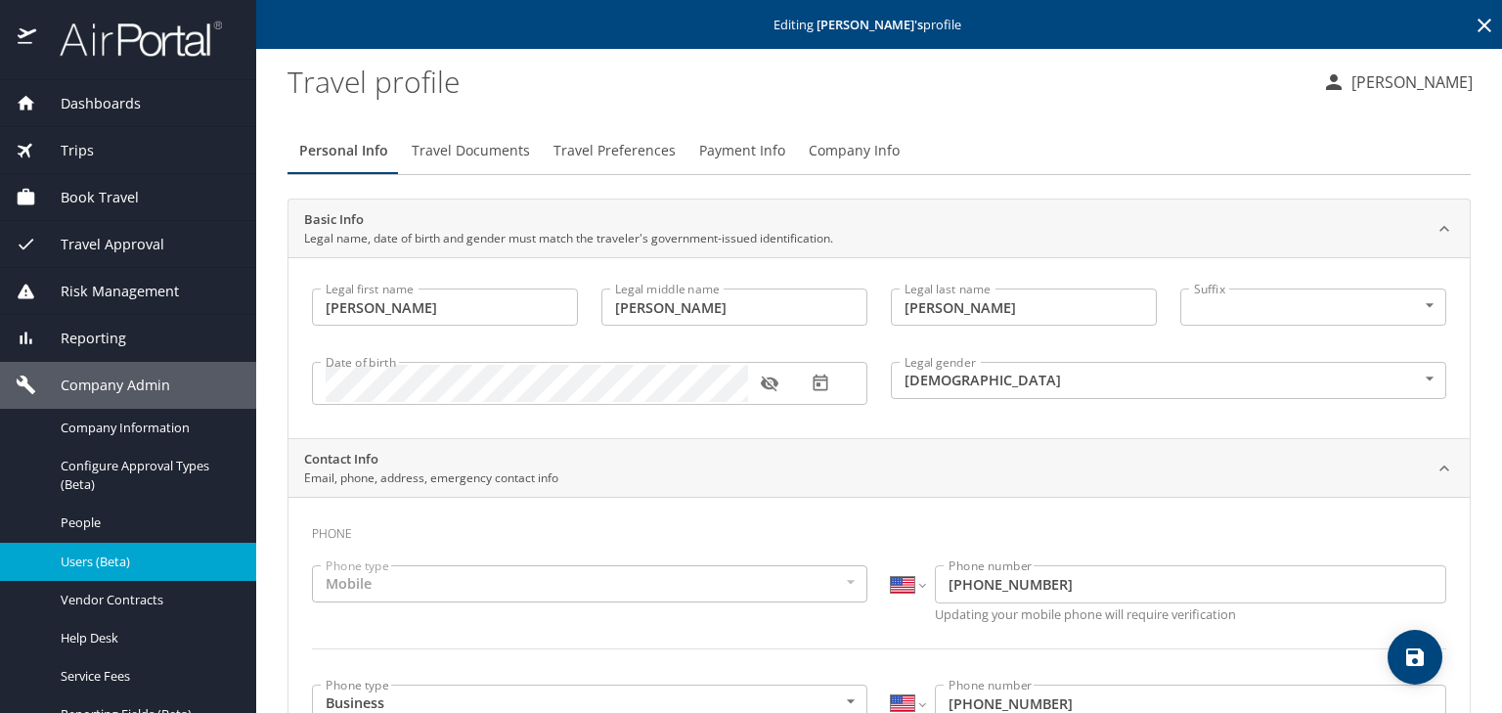
click at [751, 155] on span "Payment Info" at bounding box center [742, 151] width 86 height 24
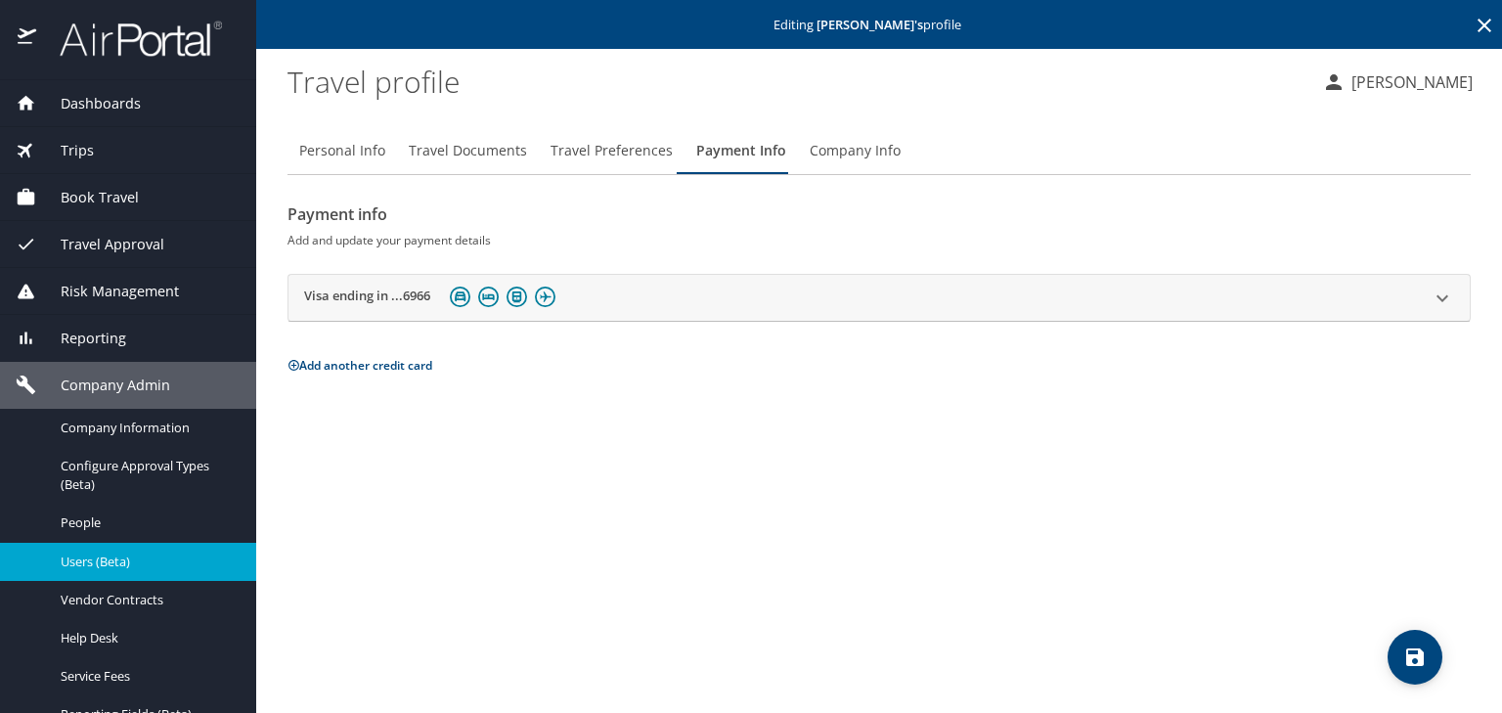
click at [85, 566] on span "Users (Beta)" at bounding box center [147, 562] width 172 height 19
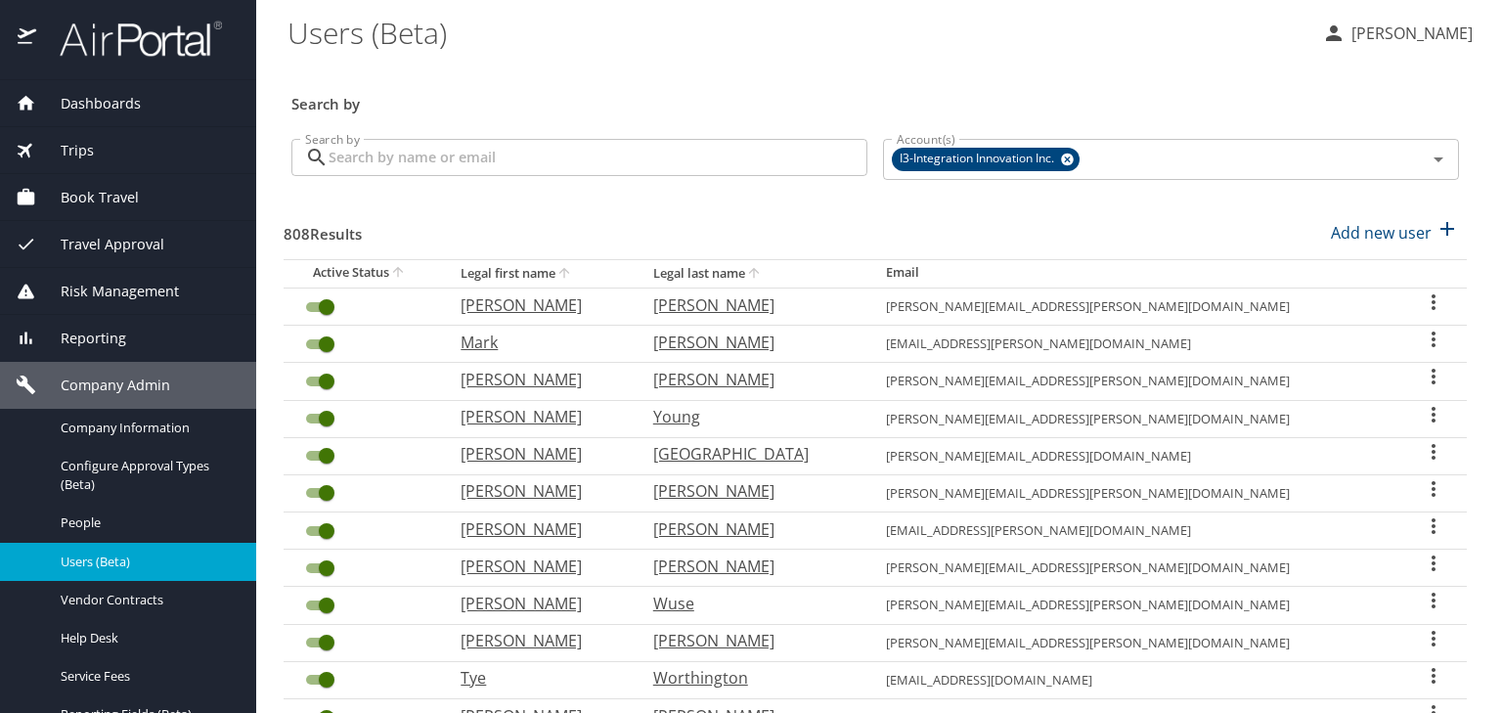
click at [543, 166] on input "Search by" at bounding box center [598, 157] width 539 height 37
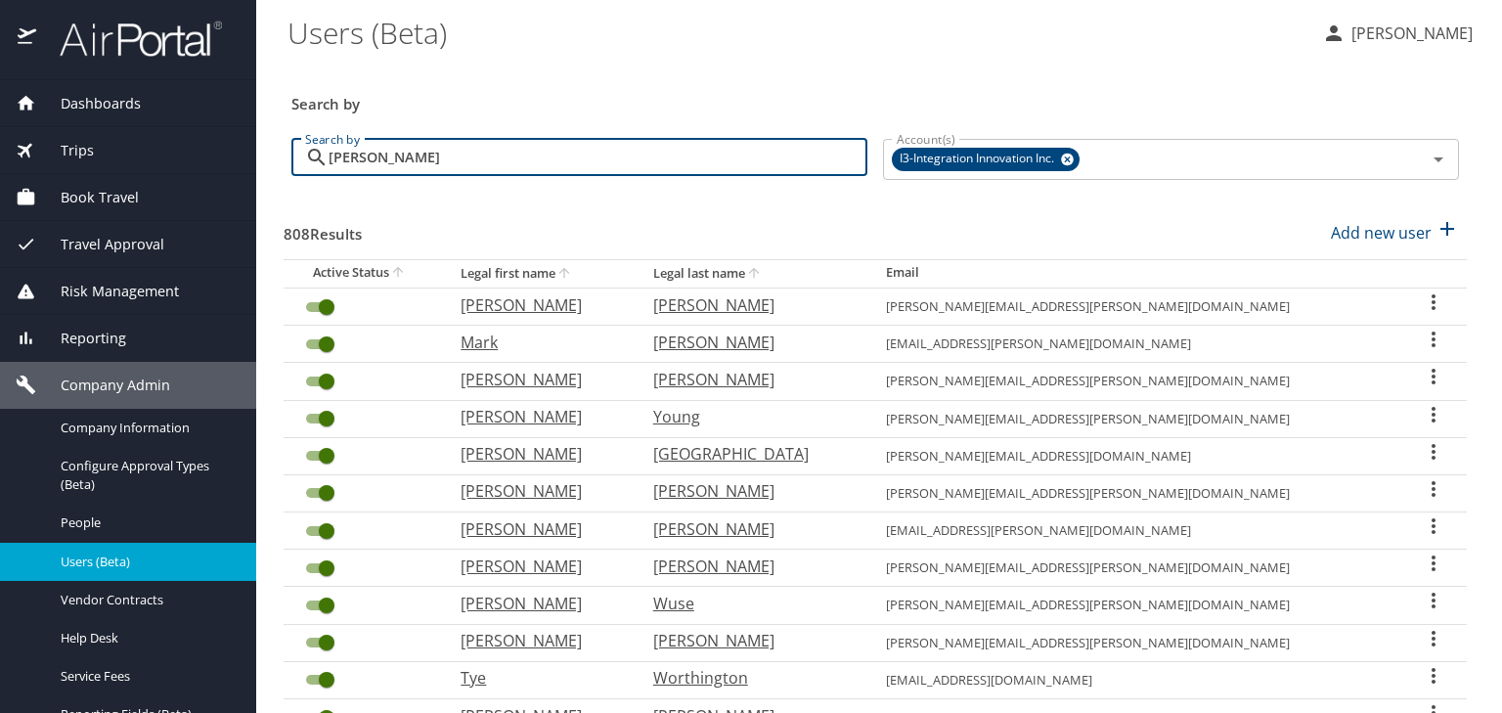
type input "workman"
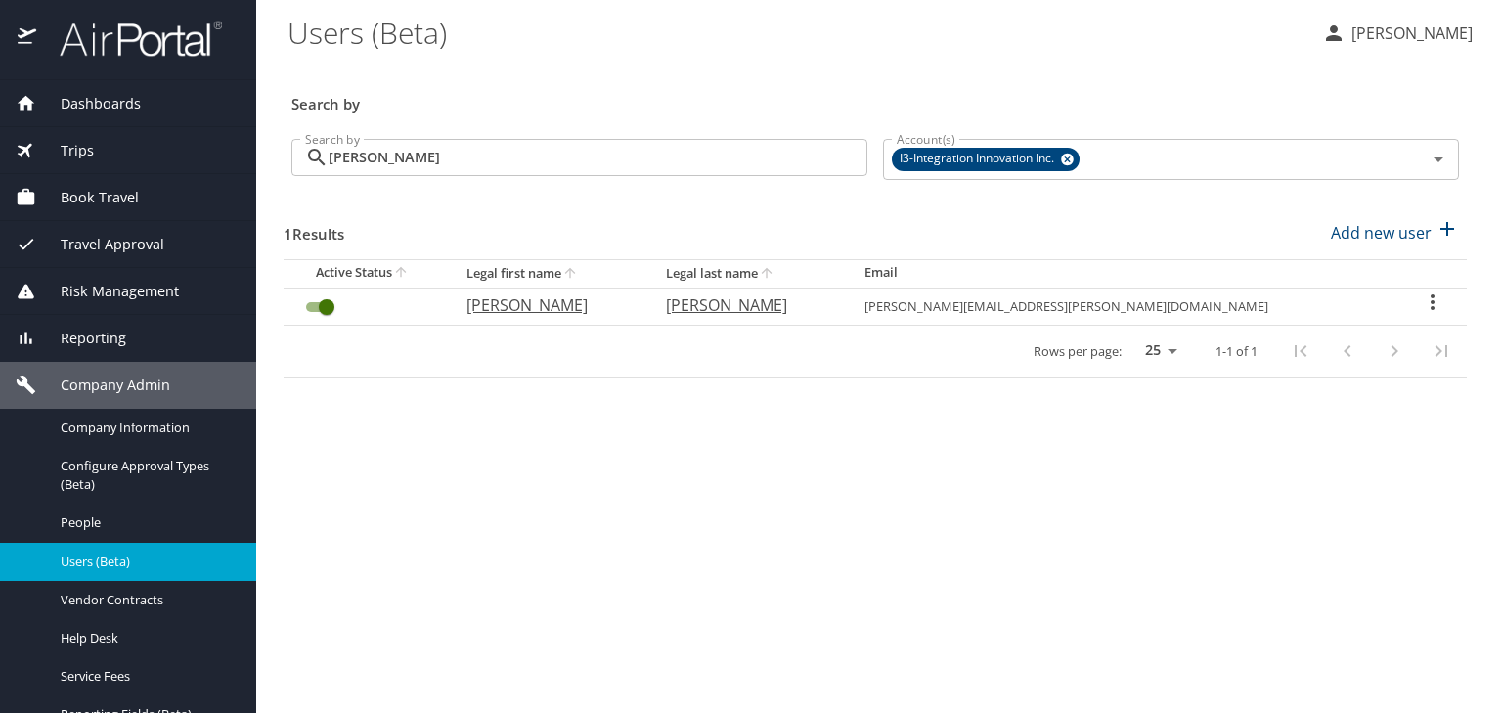
click at [1421, 300] on icon "User Search Table" at bounding box center [1432, 301] width 23 height 23
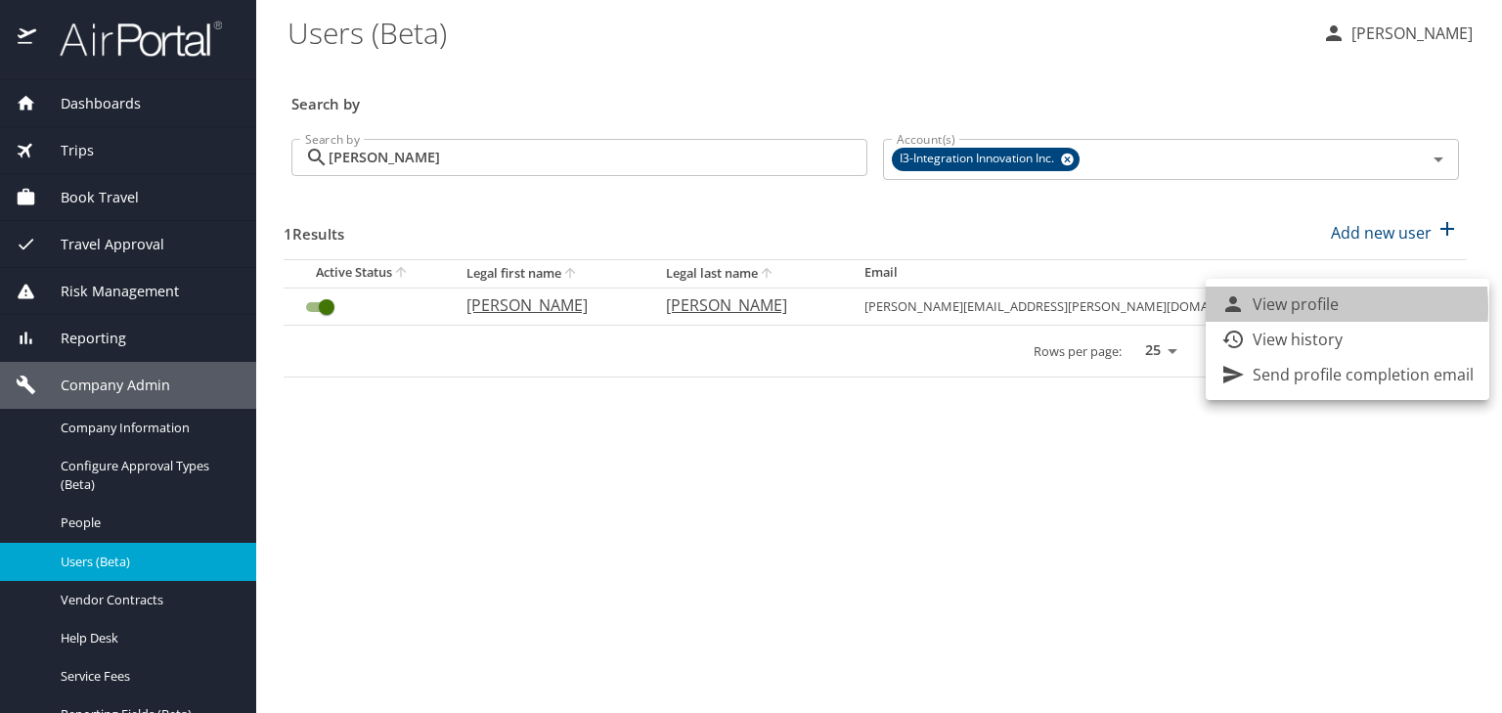
click at [1260, 308] on p "View profile" at bounding box center [1296, 303] width 86 height 23
select select "US"
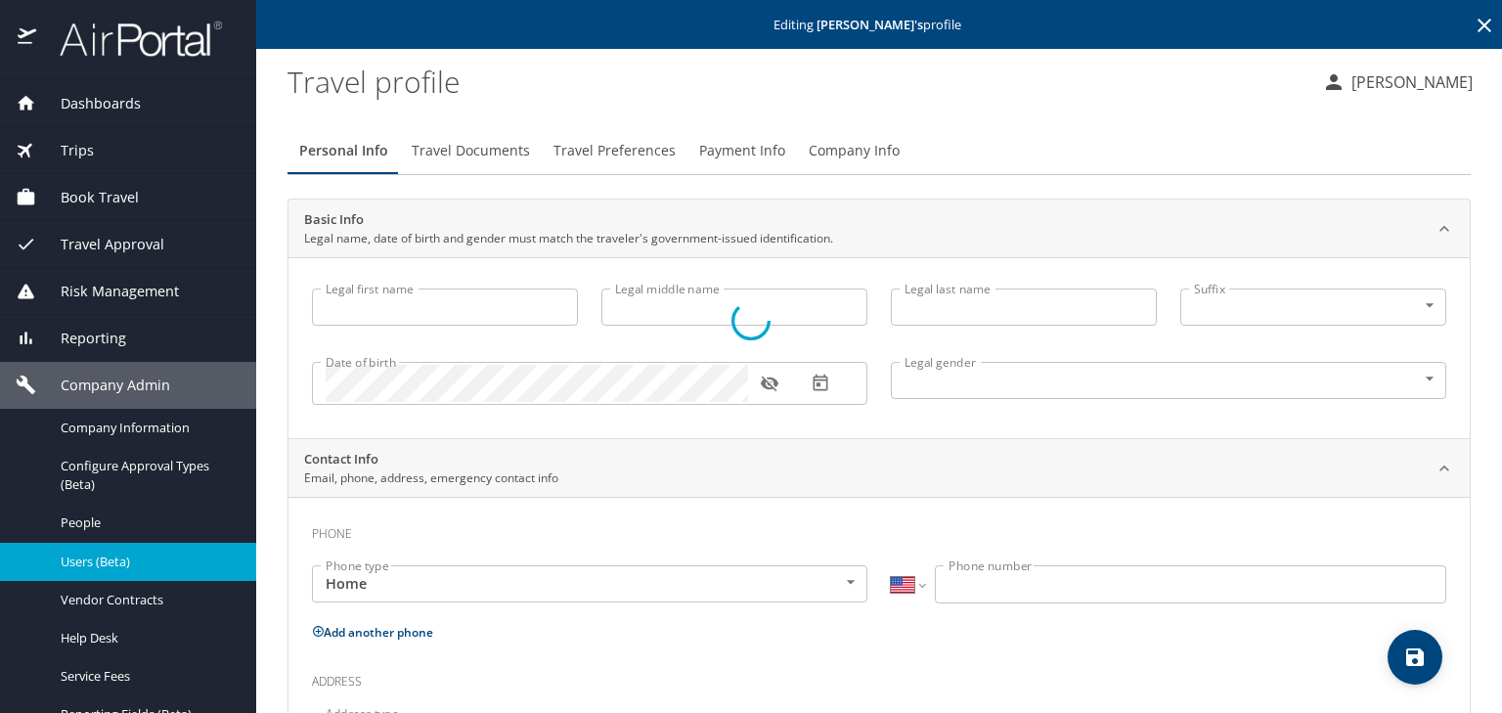
type input "Cory"
type input "Workman"
type input "Male"
select select "US"
select select "EG"
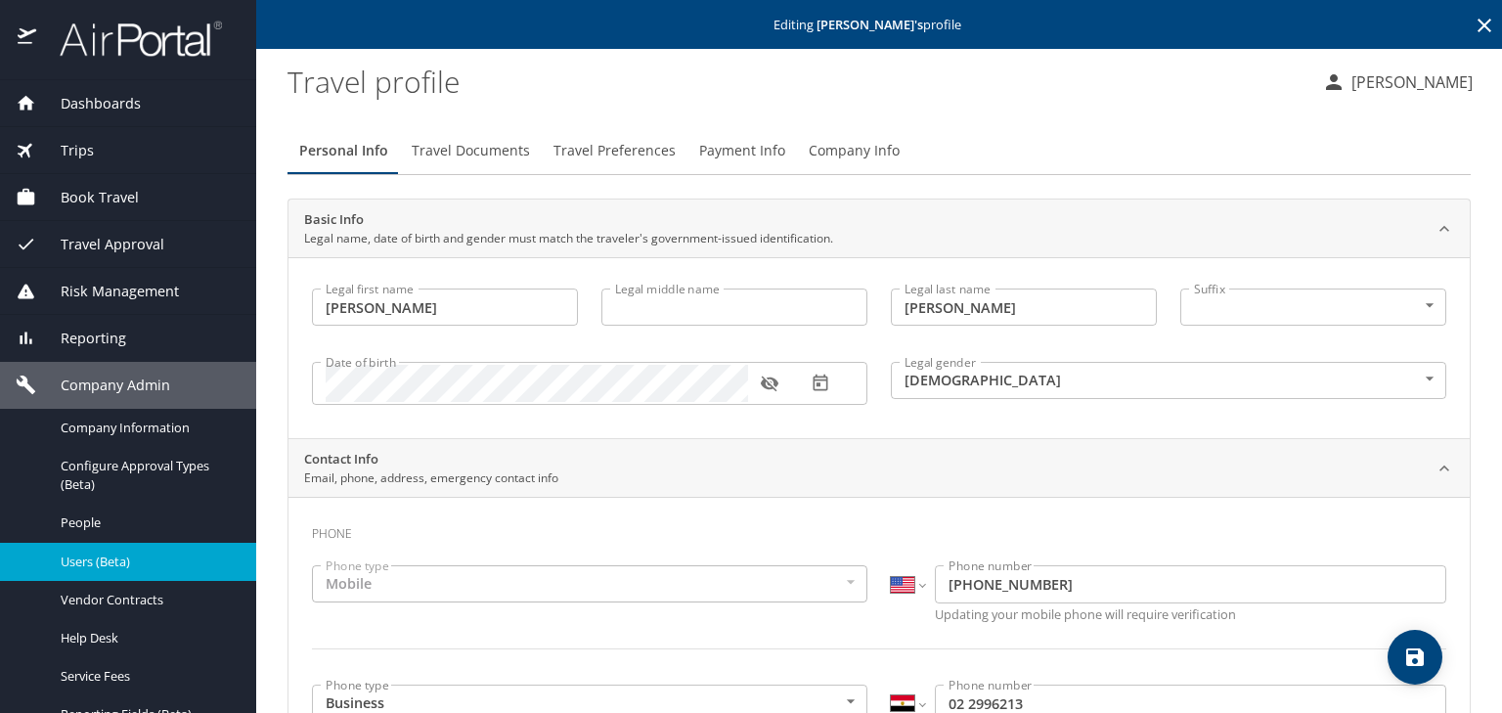
click at [714, 153] on span "Payment Info" at bounding box center [742, 151] width 86 height 24
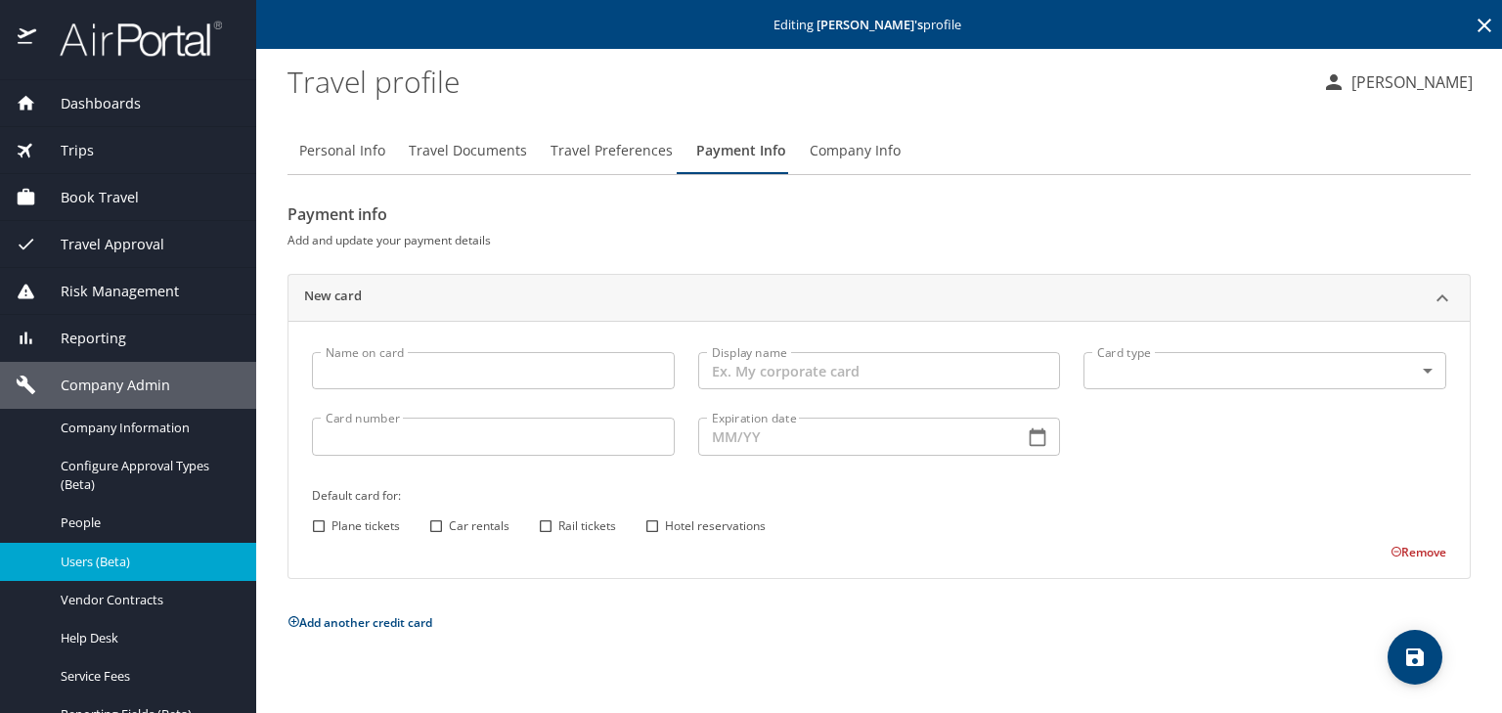
click at [714, 153] on span "Payment Info" at bounding box center [741, 151] width 90 height 24
click at [175, 553] on span "Users (Beta)" at bounding box center [147, 562] width 172 height 19
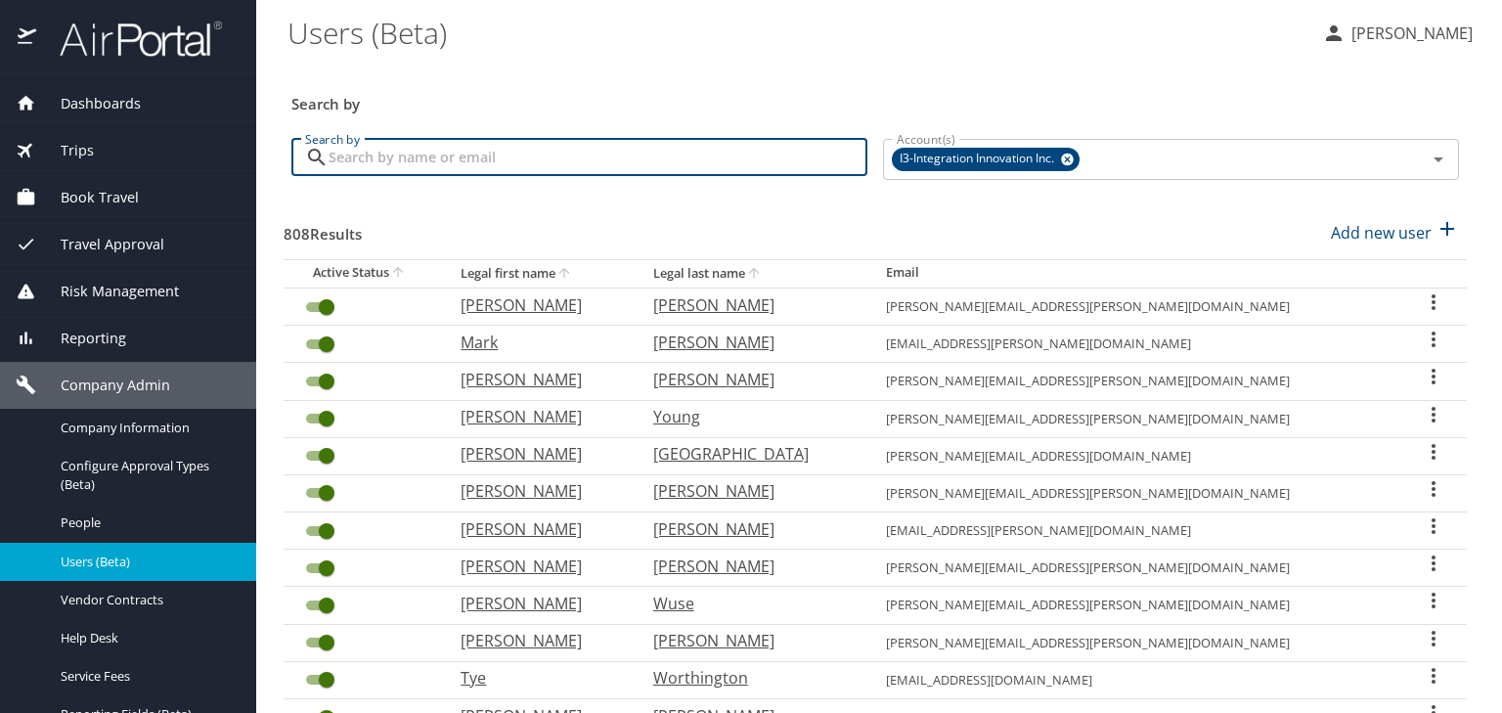
click at [493, 145] on input "Search by" at bounding box center [598, 157] width 539 height 37
type input "jared"
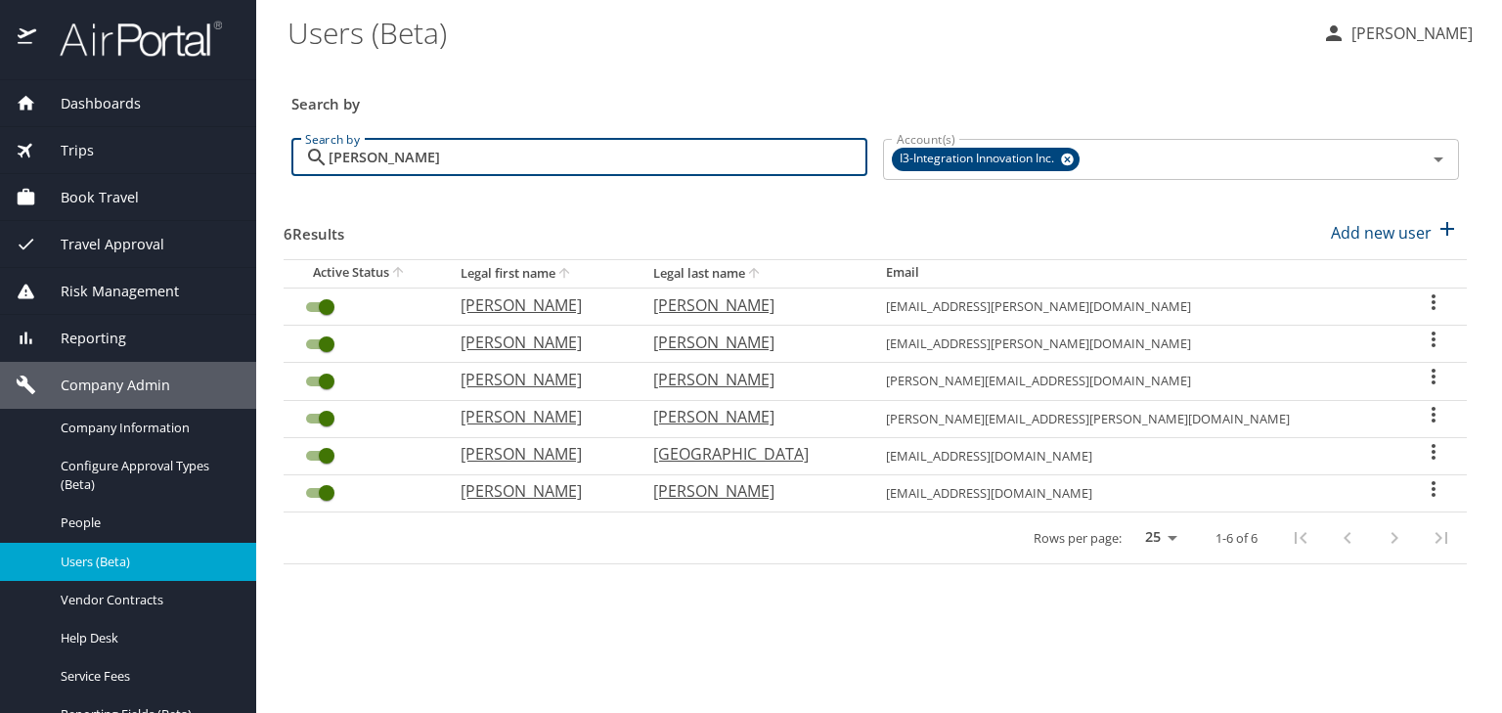
click at [1422, 377] on icon "User Search Table" at bounding box center [1433, 376] width 23 height 23
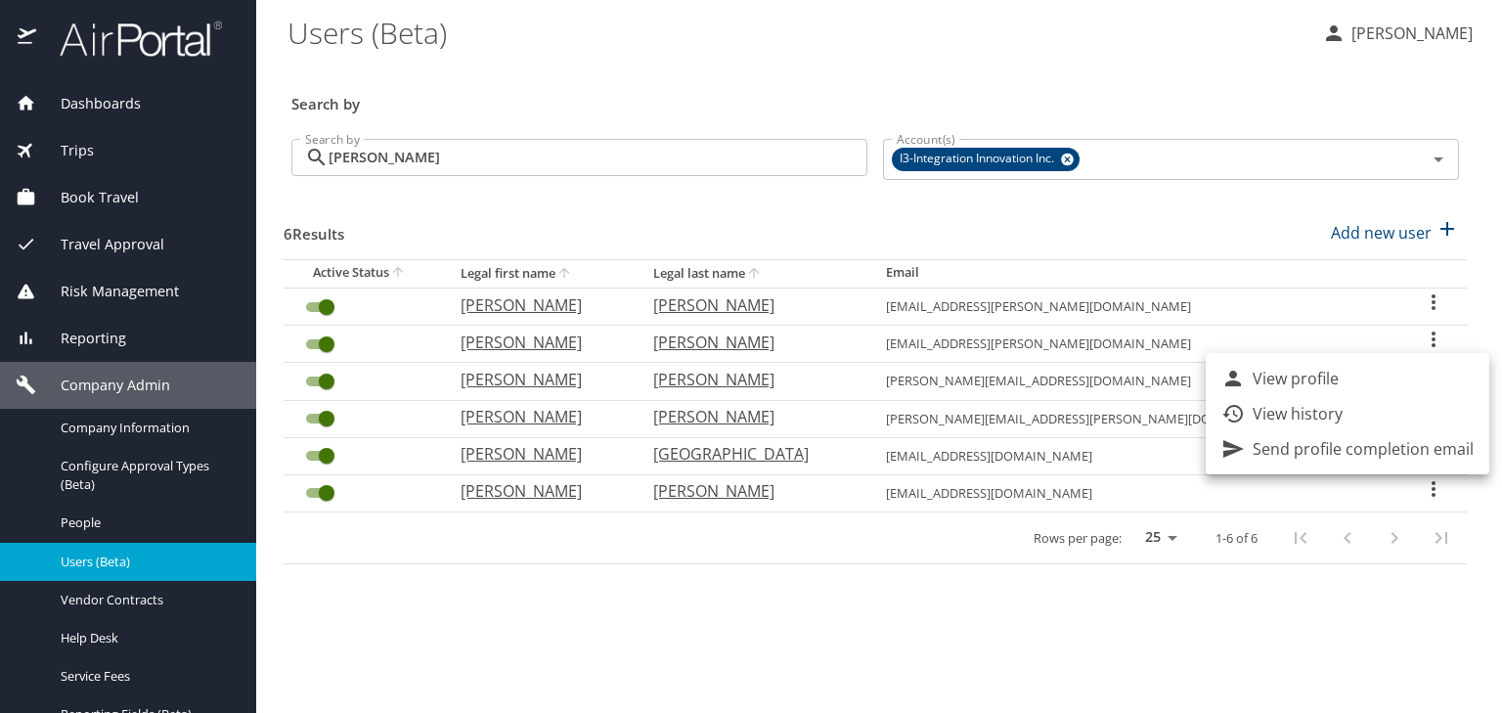
click at [1302, 374] on p "View profile" at bounding box center [1296, 378] width 86 height 23
select select "US"
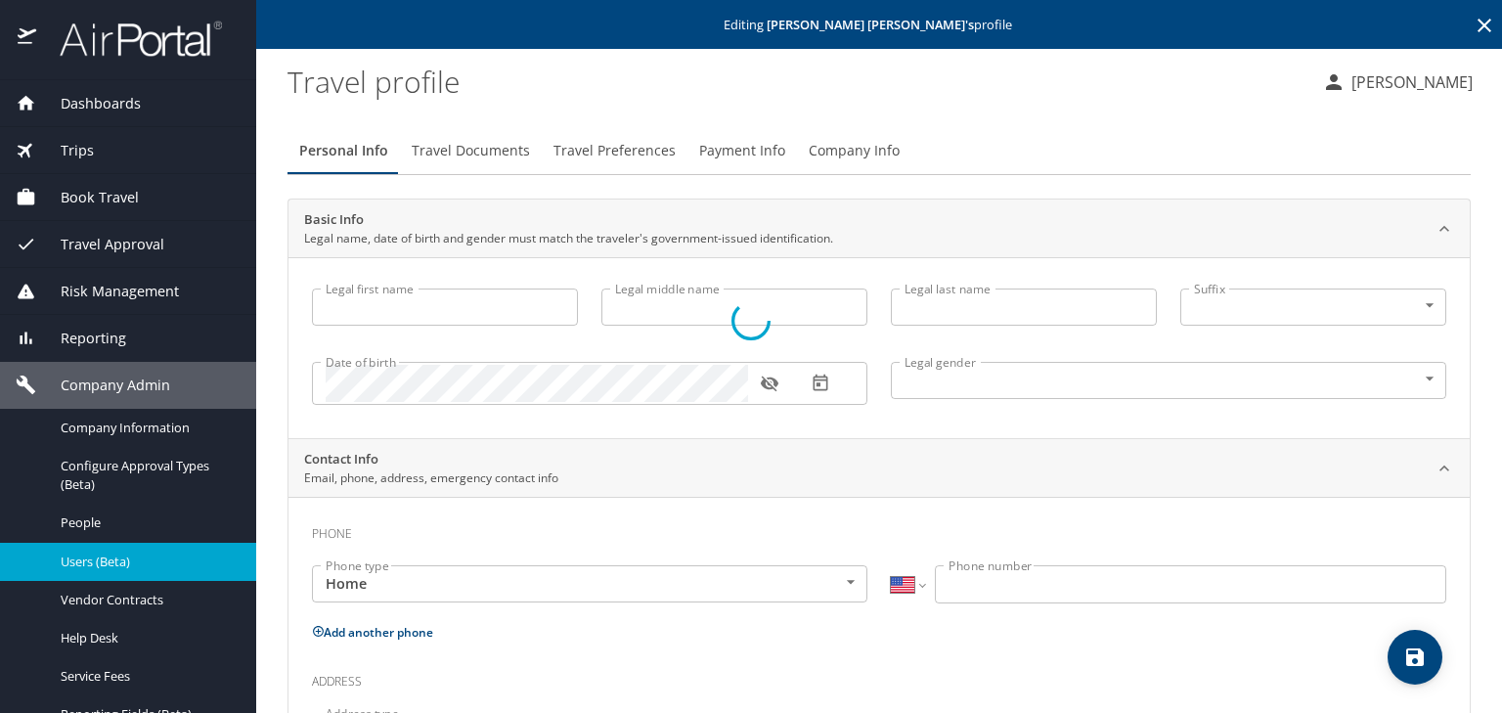
type input "Matthew"
type input "Grant"
type input "Jared"
type input "Male"
type input "Kristen"
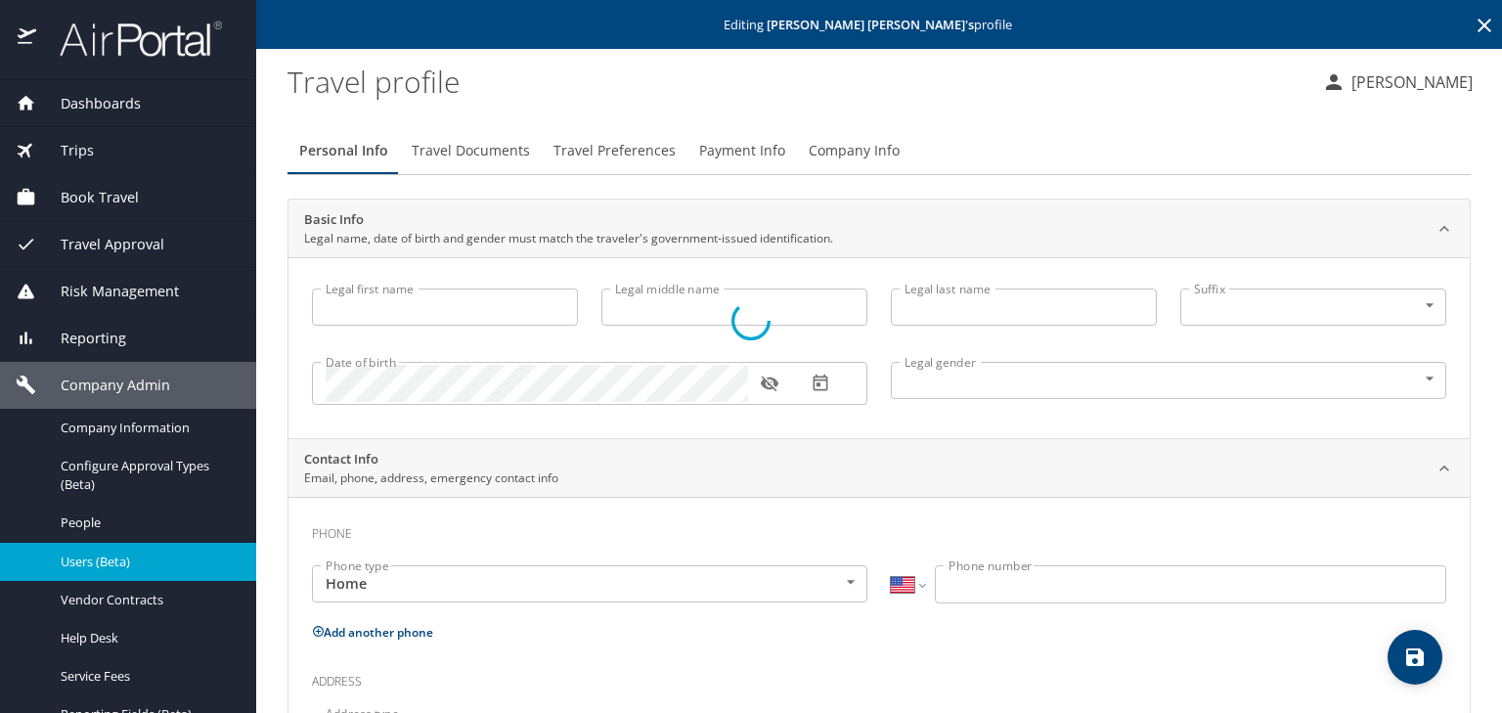
type input "Jared"
select select "UG"
type input "2801382"
select select "US"
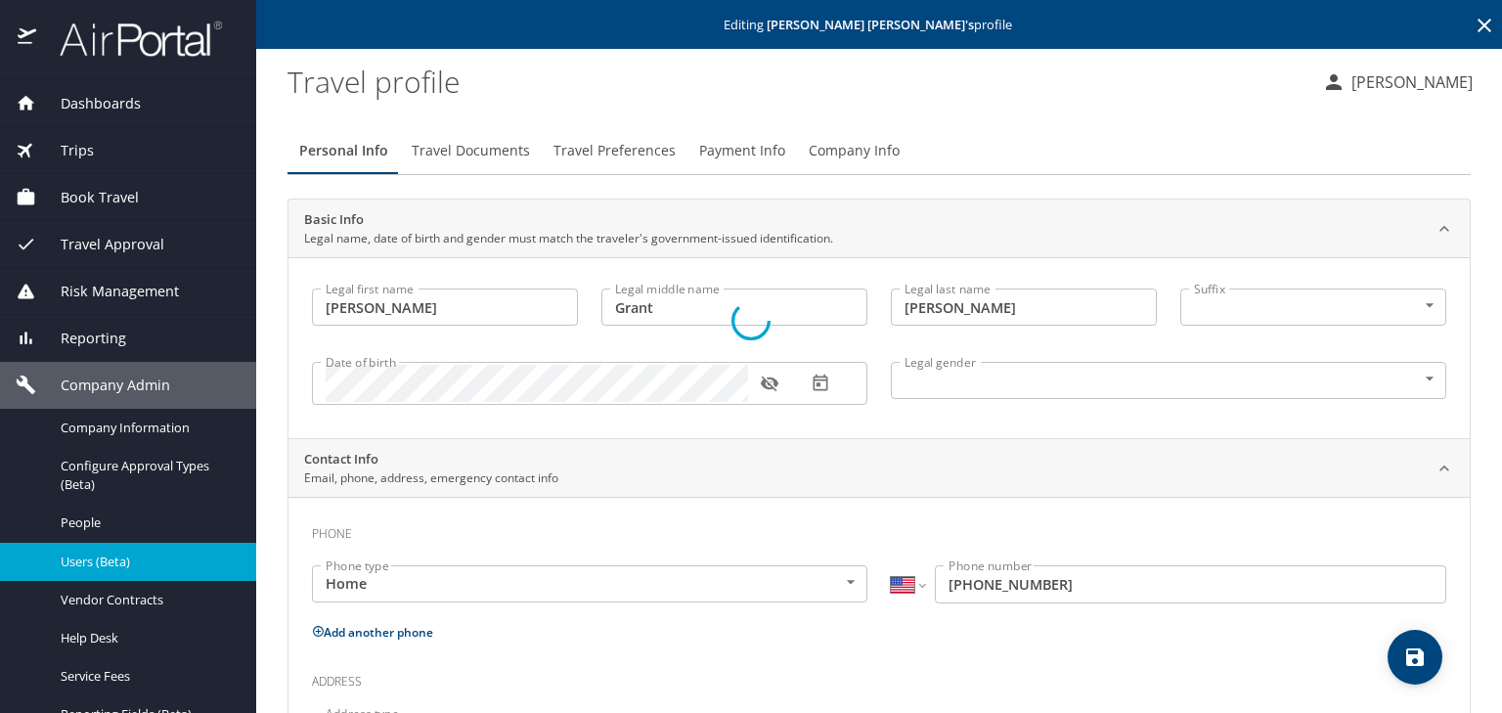
select select "UG"
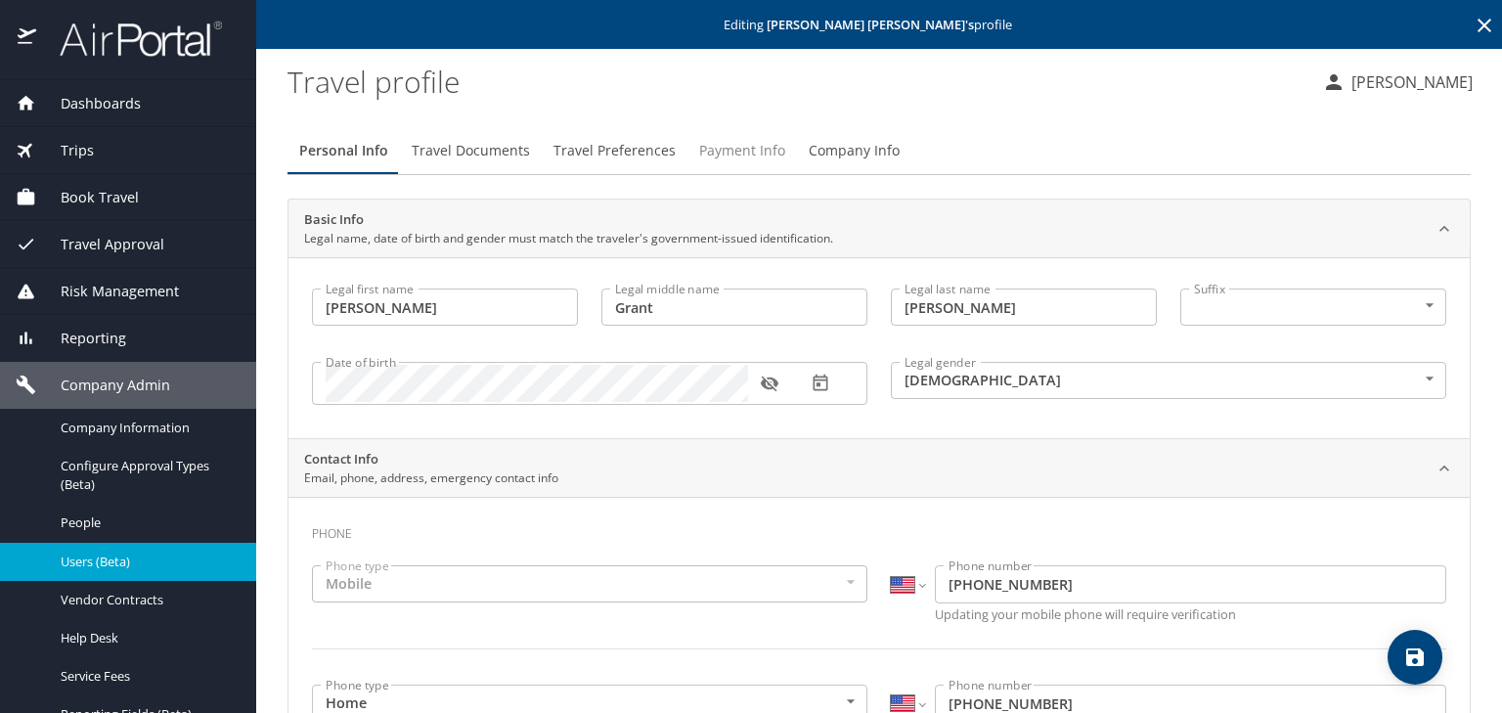
click at [731, 157] on span "Payment Info" at bounding box center [742, 151] width 86 height 24
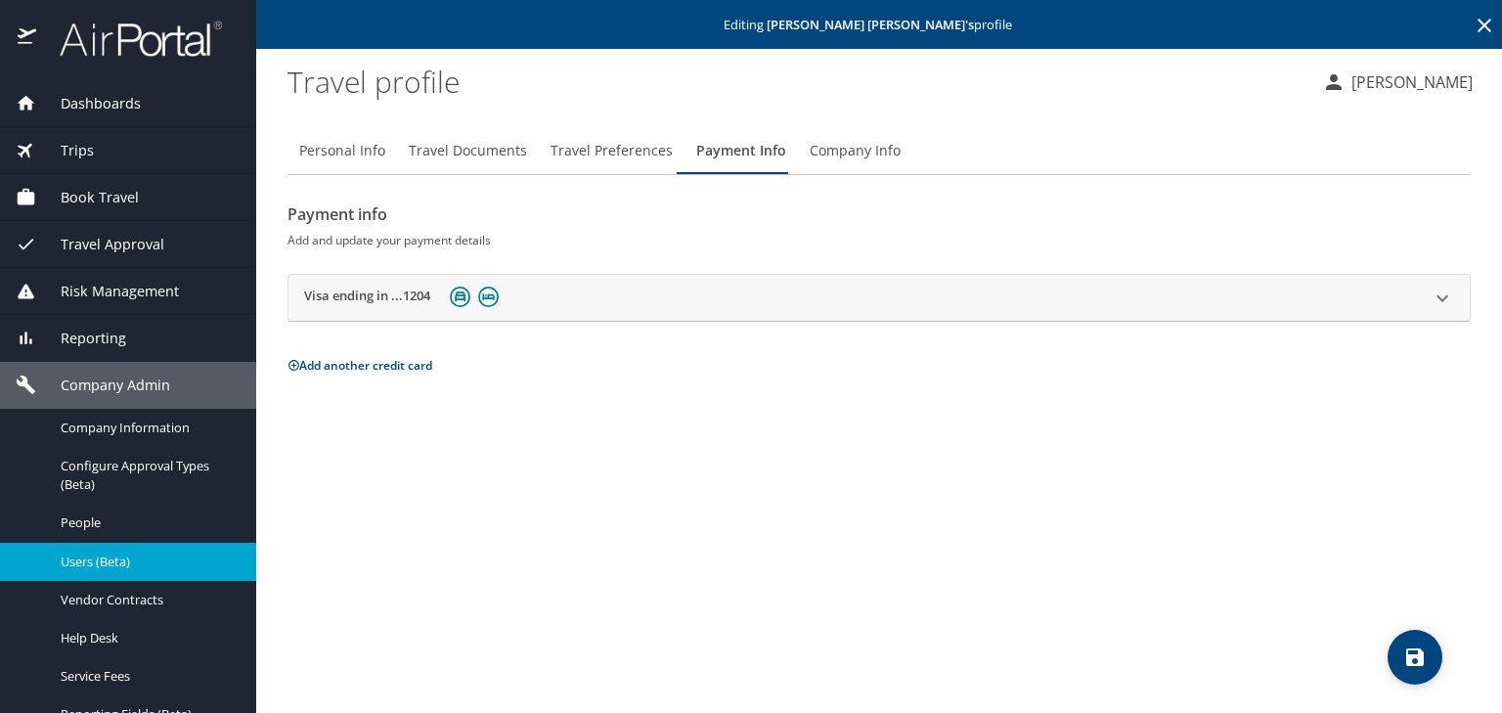
click at [88, 554] on span "Users (Beta)" at bounding box center [147, 562] width 172 height 19
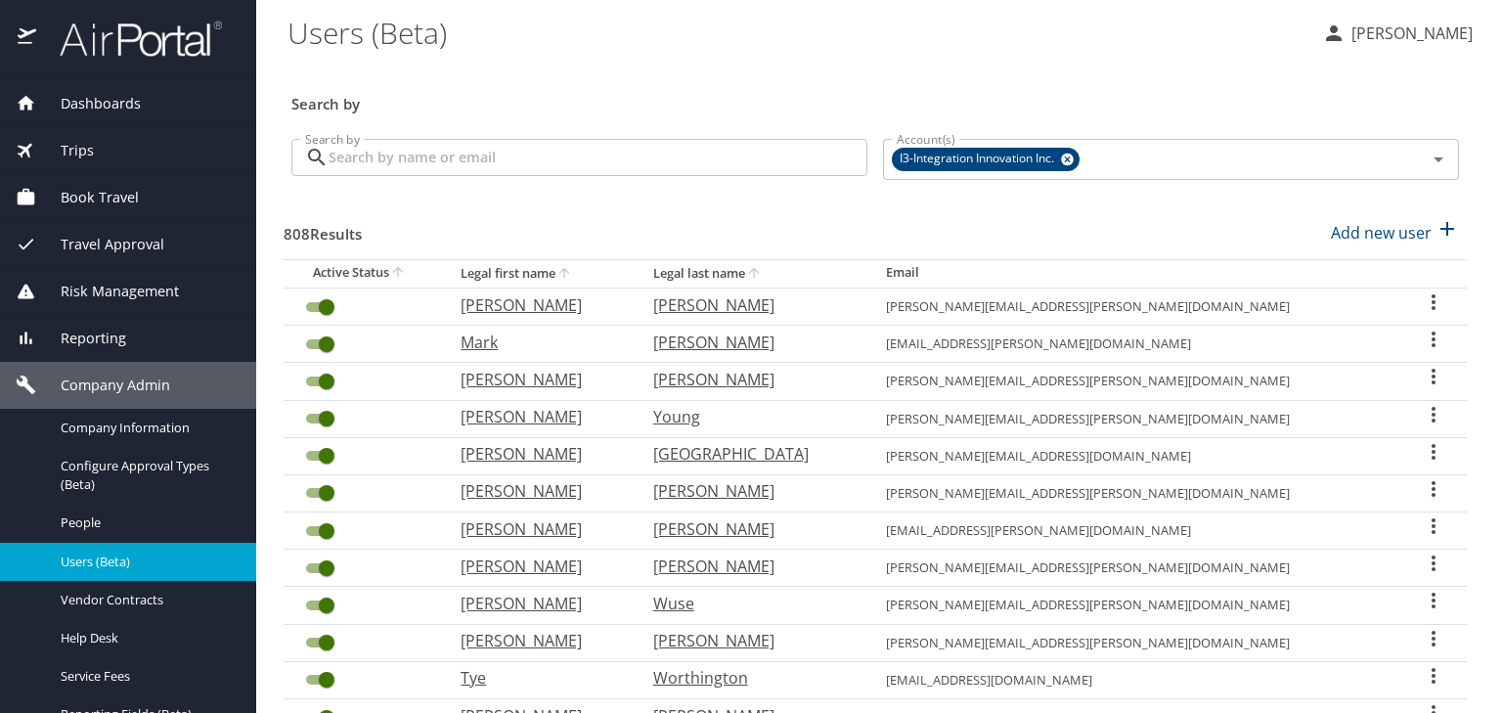
click at [555, 167] on input "Search by" at bounding box center [598, 157] width 539 height 37
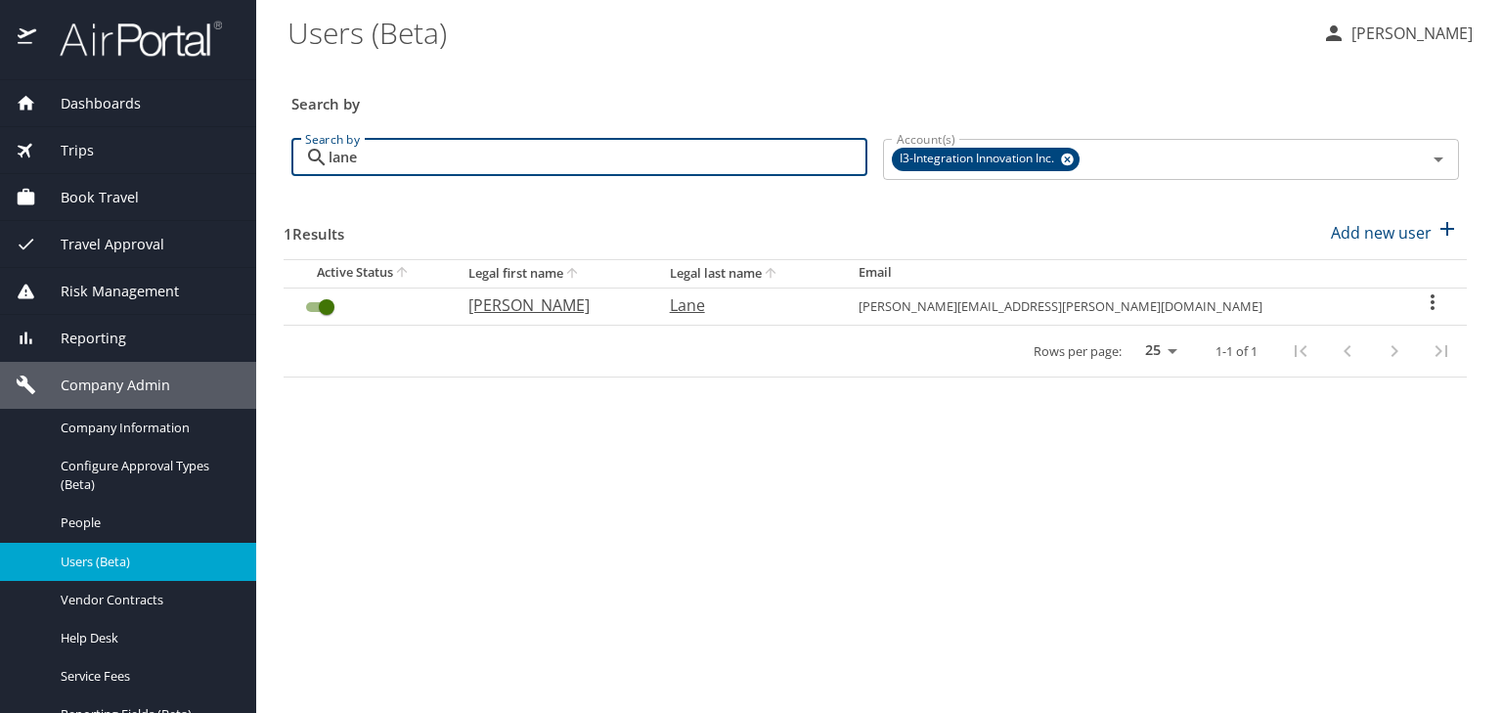
type input "lane"
click at [1421, 303] on icon "User Search Table" at bounding box center [1432, 301] width 23 height 23
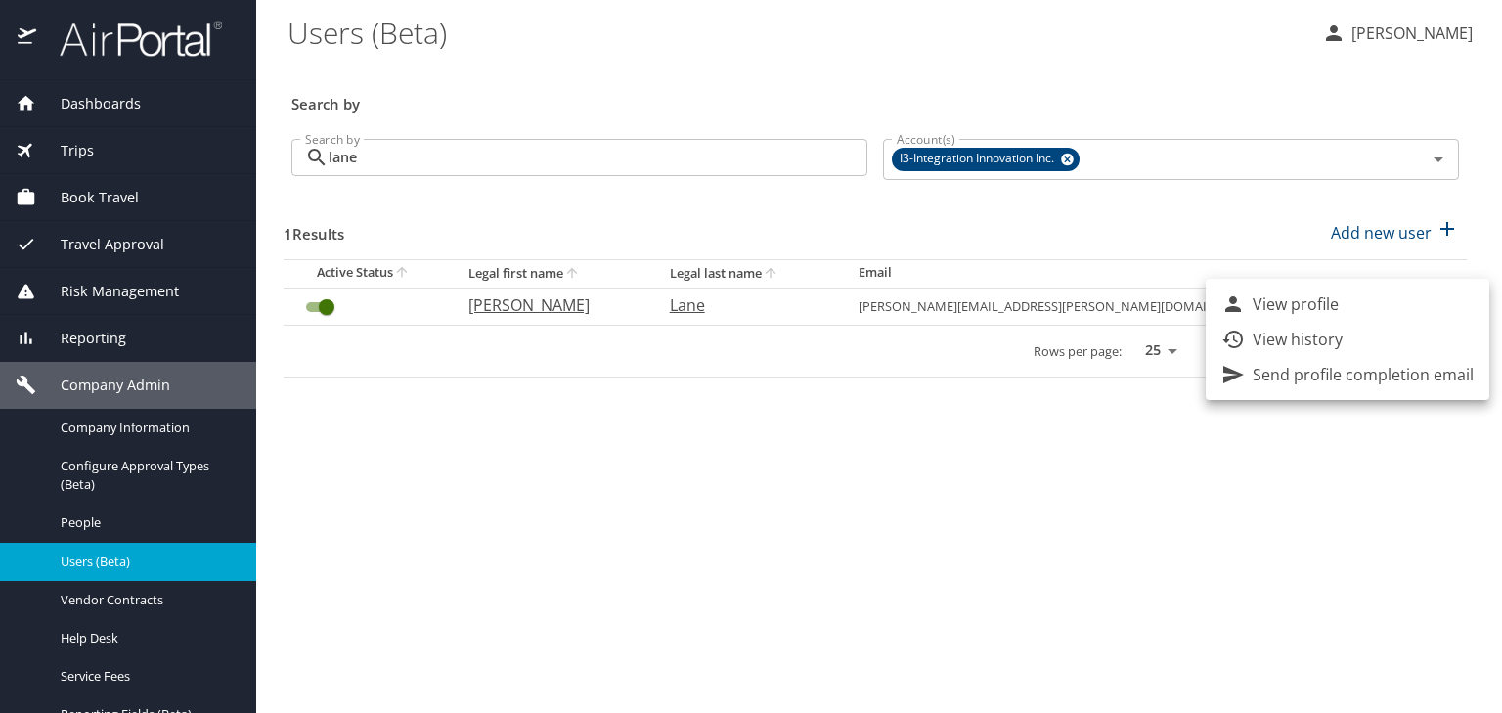
click at [1305, 305] on p "View profile" at bounding box center [1296, 303] width 86 height 23
select select "US"
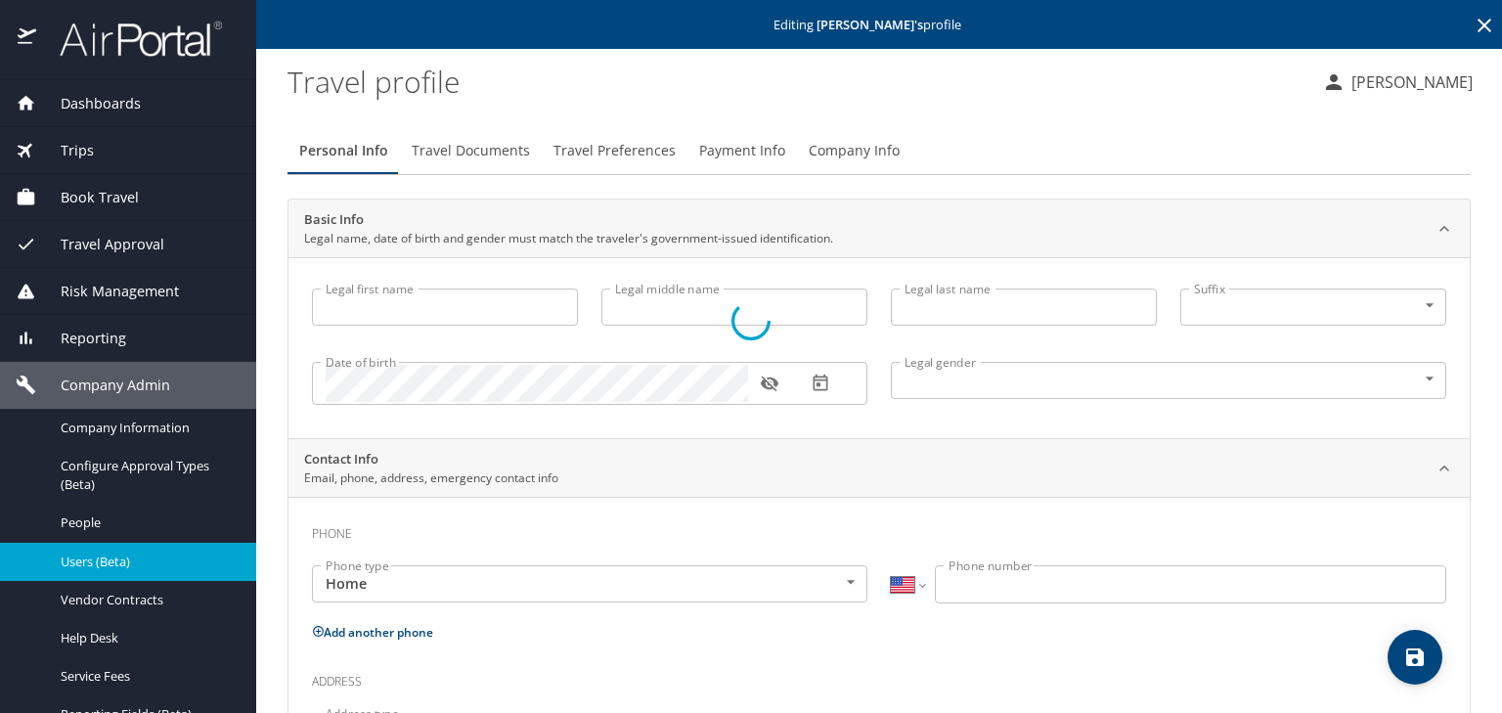
type input "Justin"
type input "Ryan"
type input "Lane"
type input "Male"
select select "US"
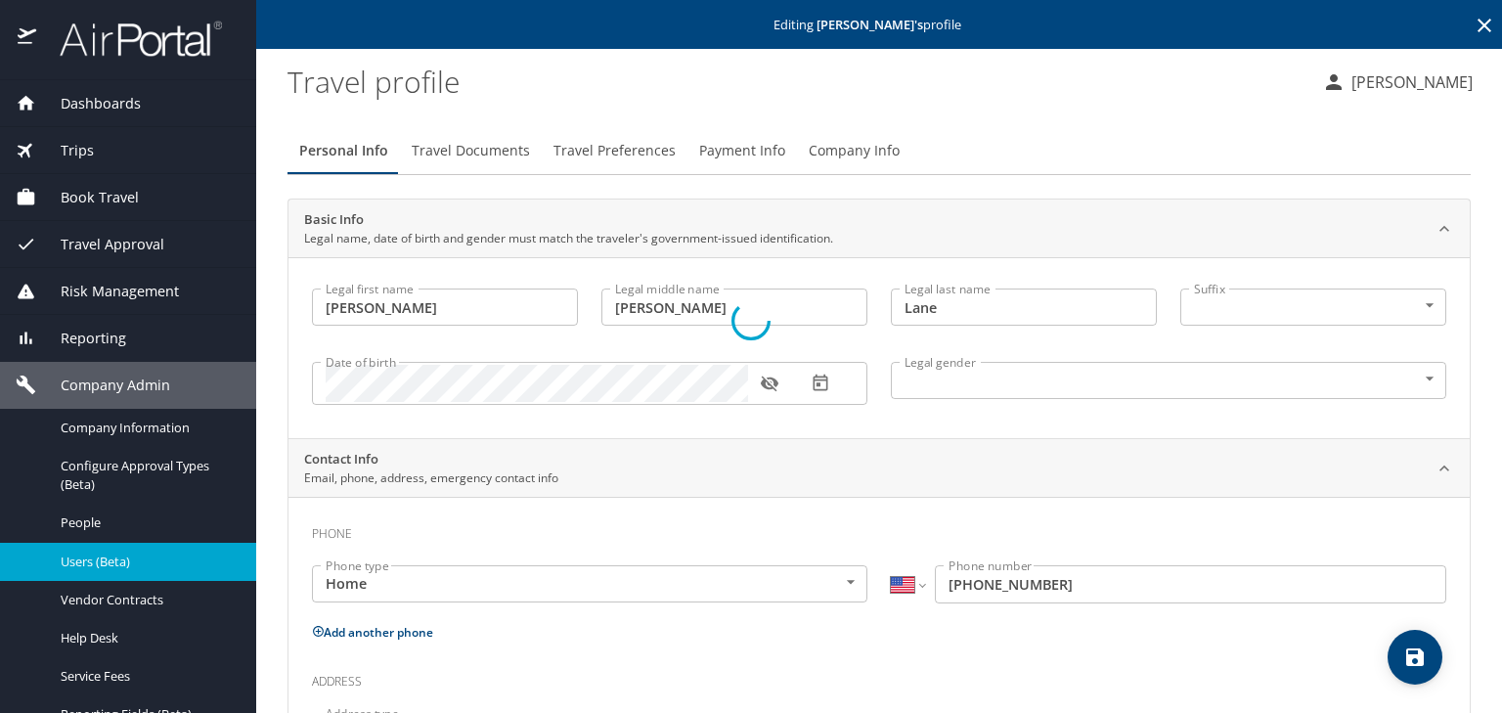
select select "US"
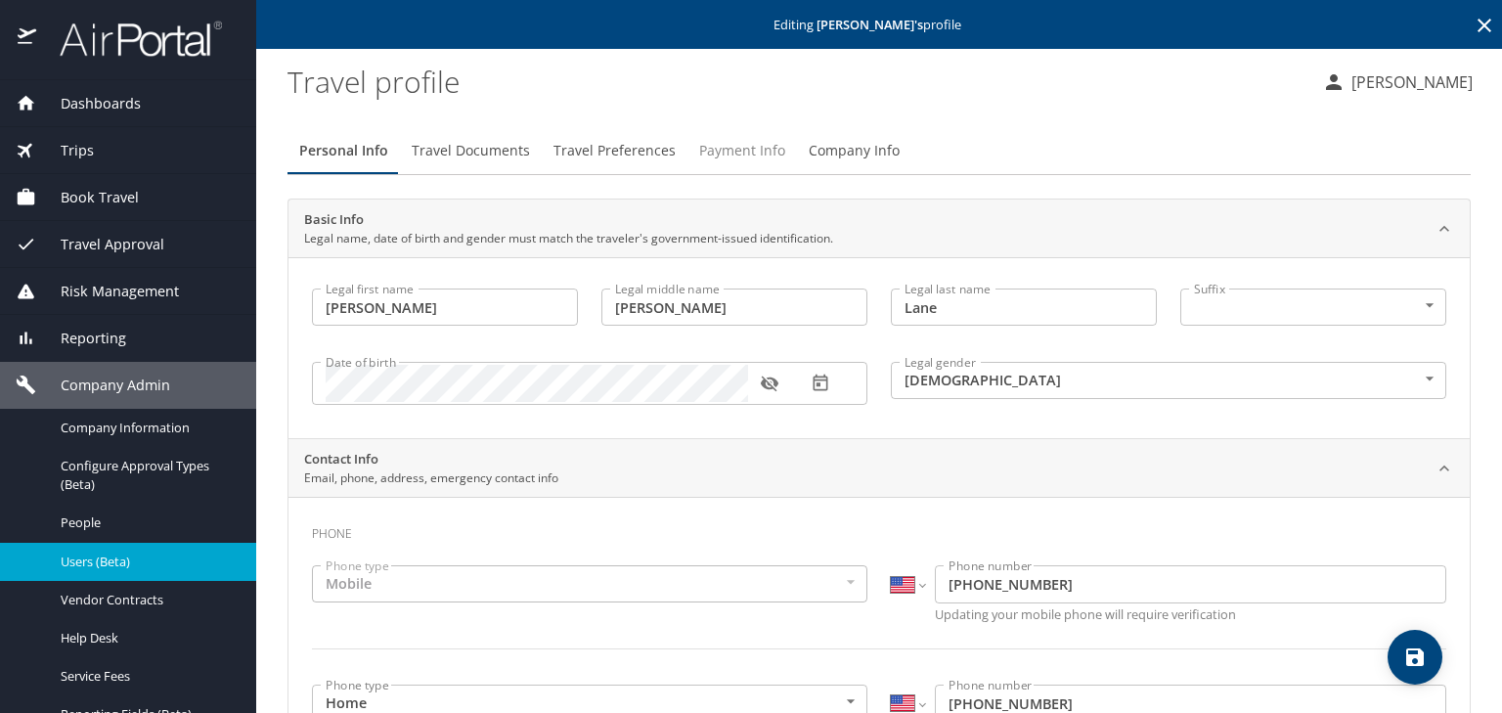
click at [720, 152] on span "Payment Info" at bounding box center [742, 151] width 86 height 24
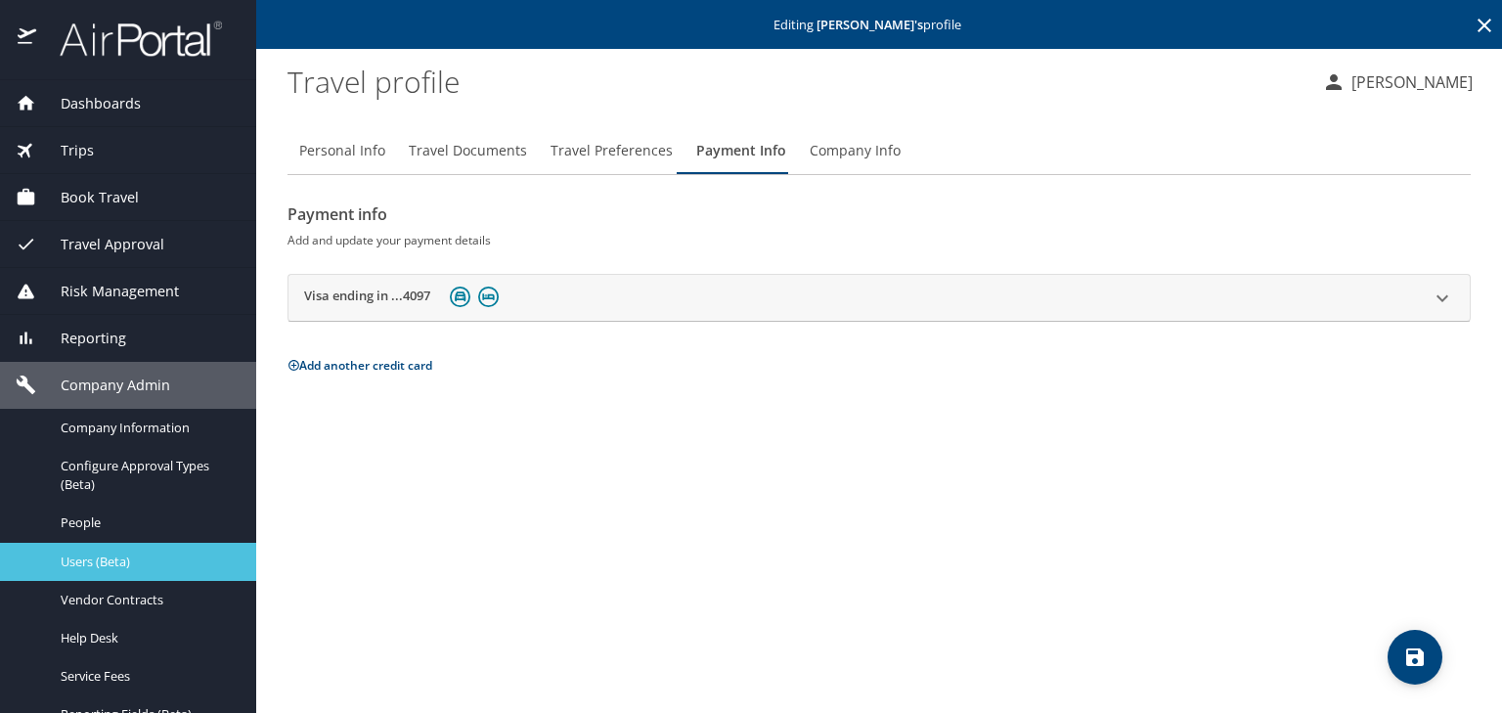
click at [154, 561] on span "Users (Beta)" at bounding box center [147, 562] width 172 height 19
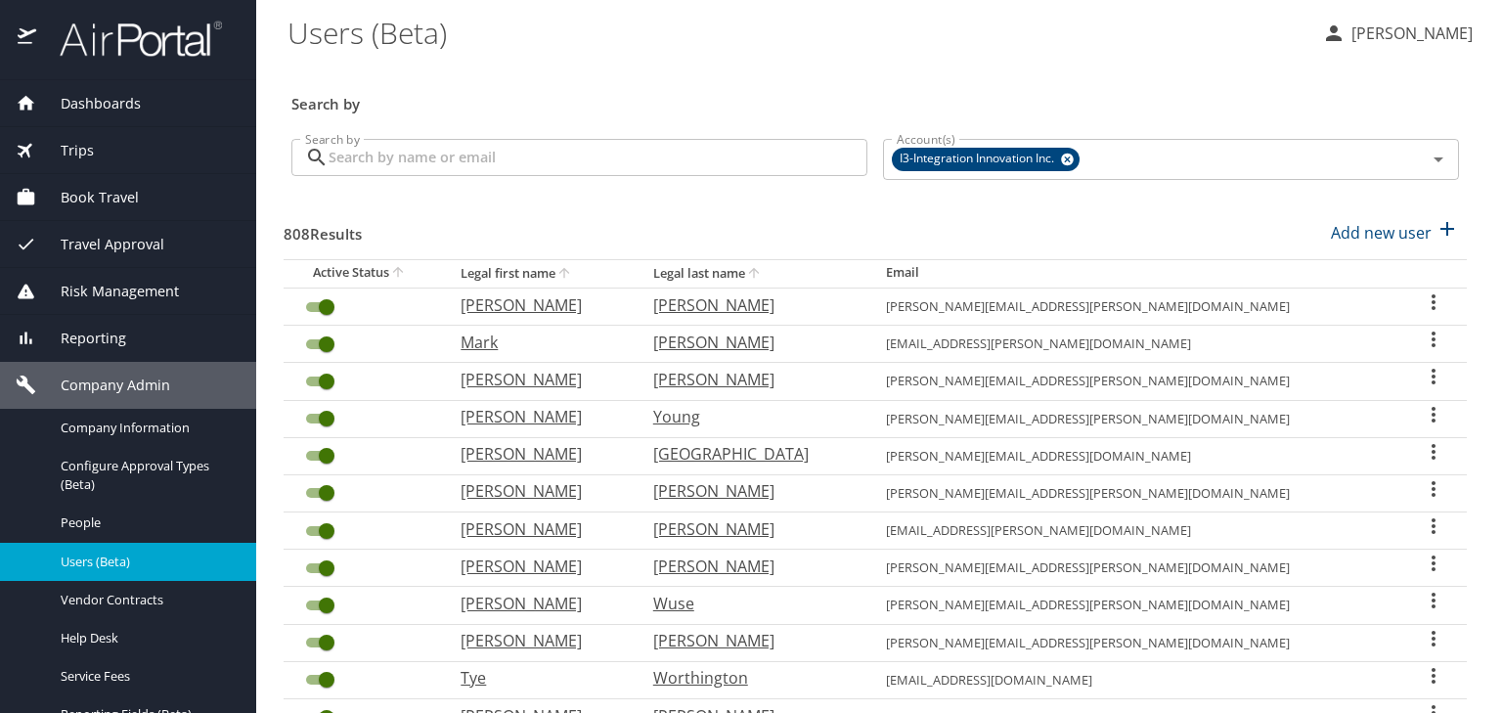
click at [532, 168] on input "Search by" at bounding box center [598, 157] width 539 height 37
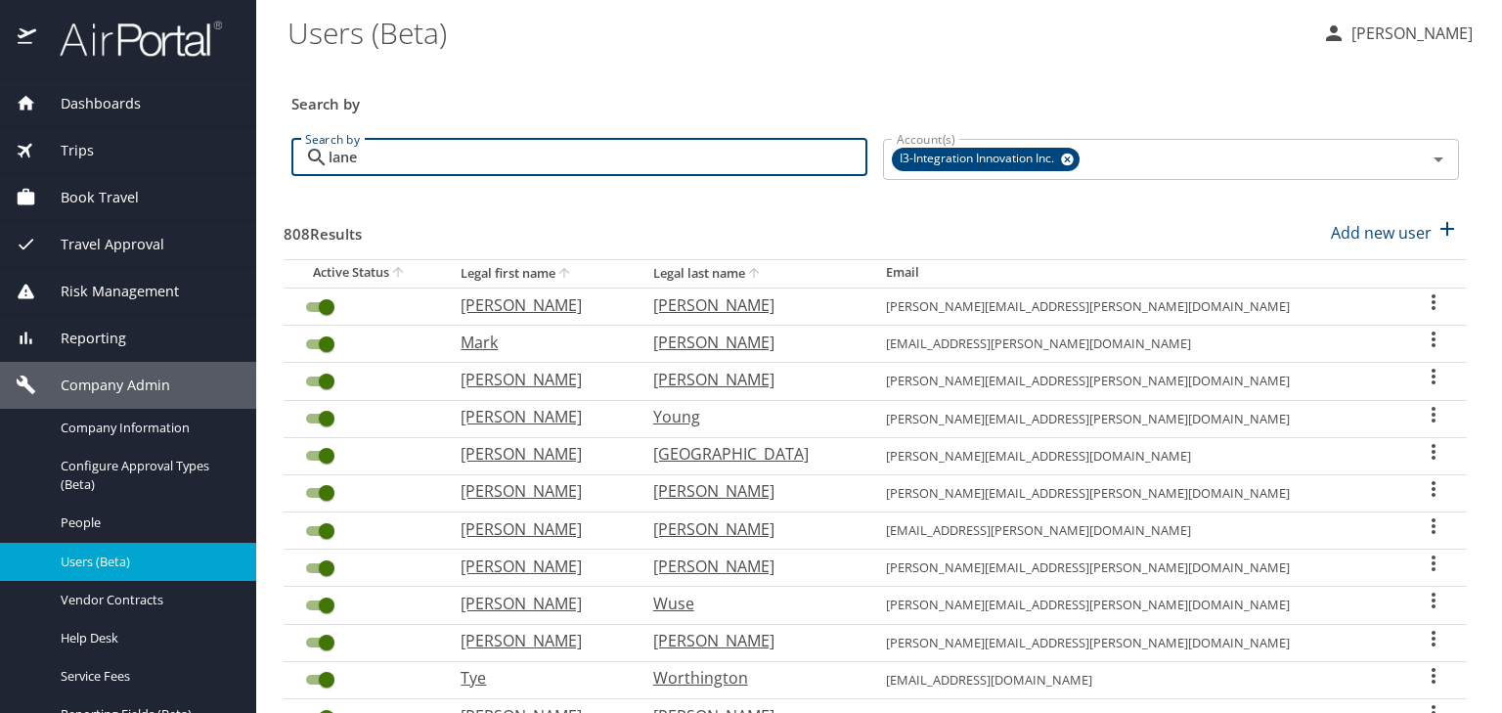
type input "lane"
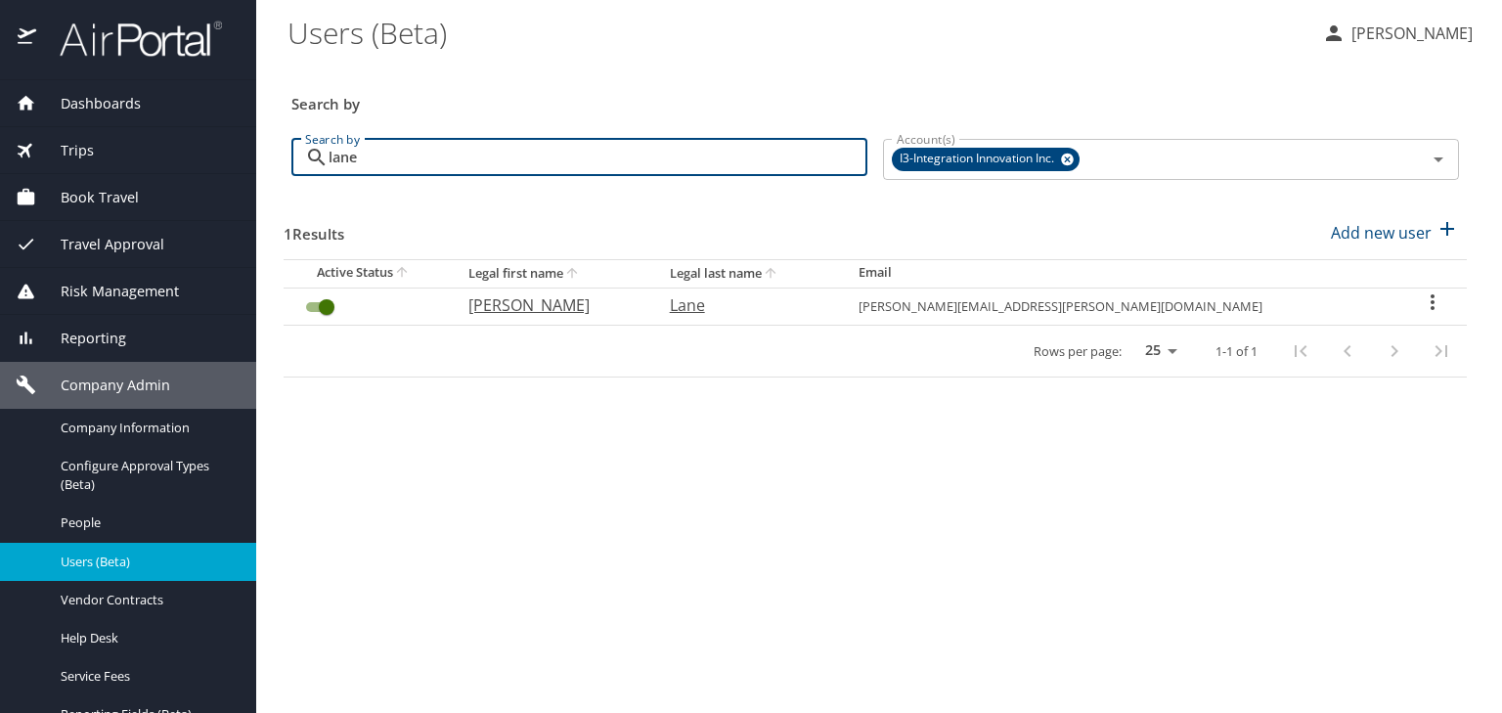
click at [1421, 299] on icon "User Search Table" at bounding box center [1432, 301] width 23 height 23
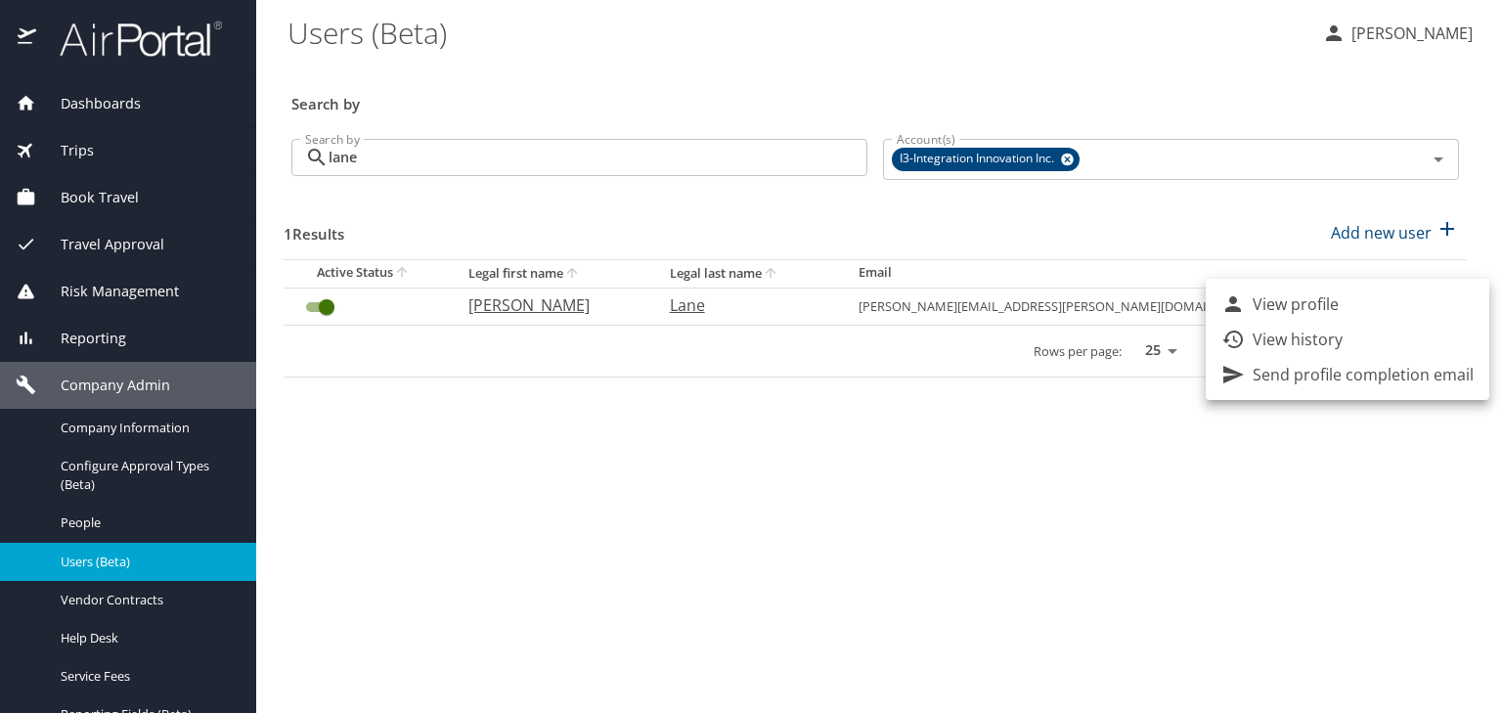
click at [1159, 75] on div at bounding box center [751, 356] width 1502 height 713
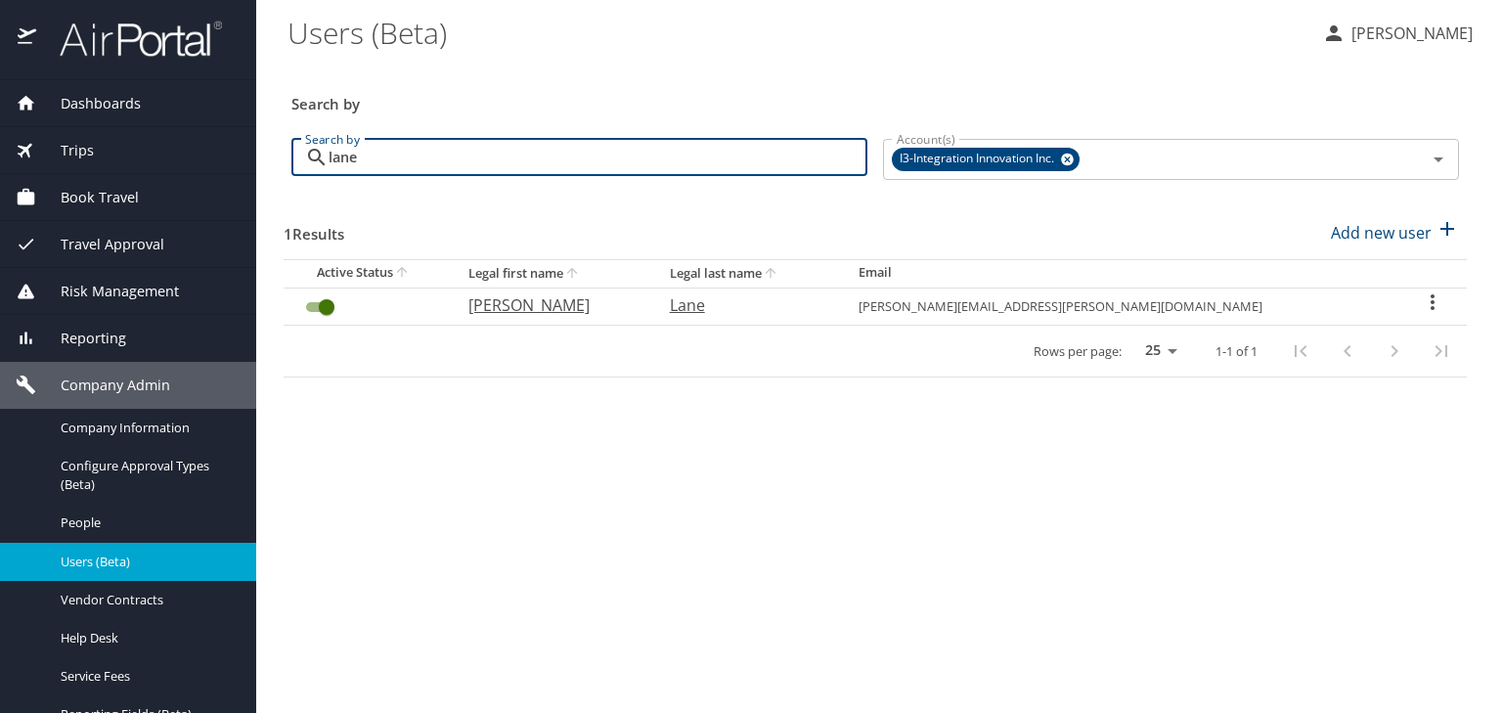
drag, startPoint x: 390, startPoint y: 159, endPoint x: 258, endPoint y: 163, distance: 132.1
click at [272, 162] on main "Users (Beta) Lori Allen Search by Search by lane Search by Account(s) I3-Integr…" at bounding box center [879, 356] width 1246 height 713
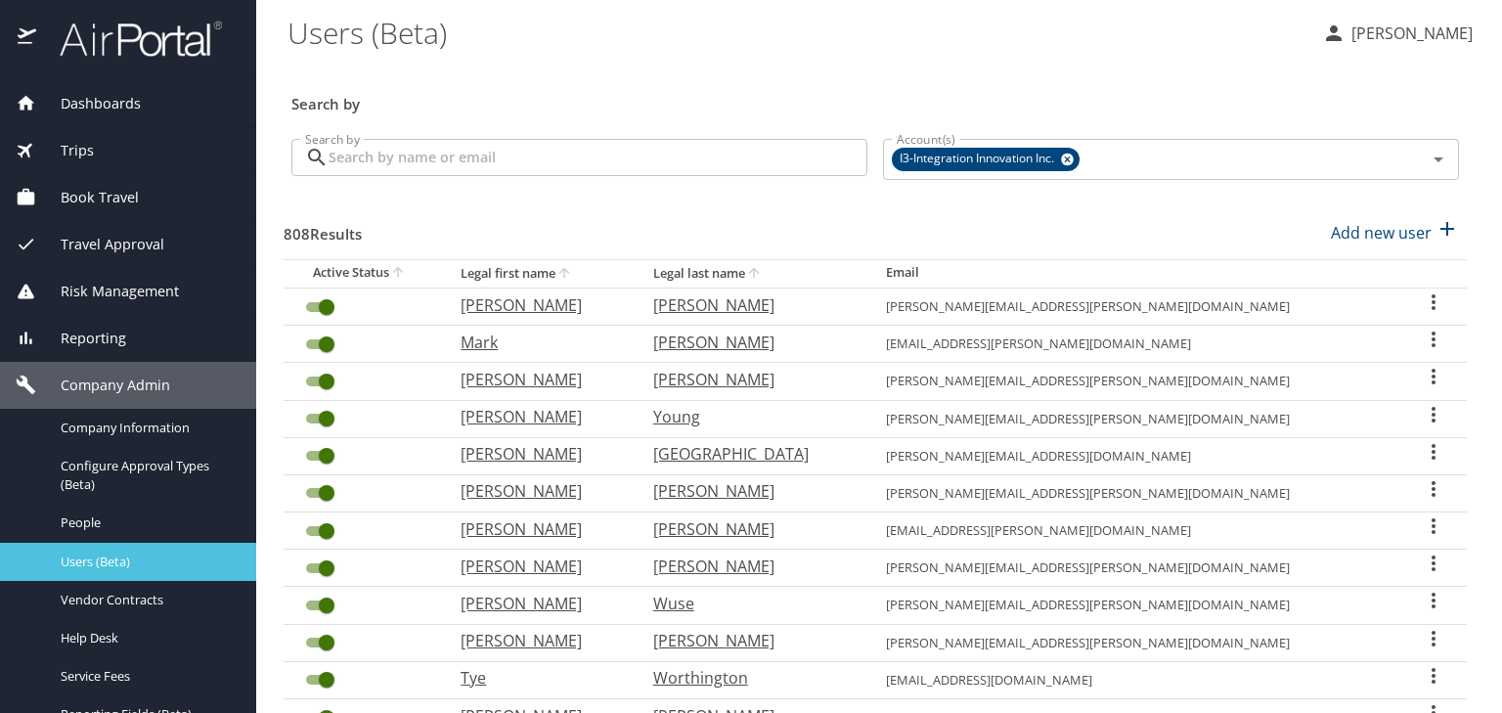
click at [164, 555] on span "Users (Beta)" at bounding box center [147, 562] width 172 height 19
